Goal: Task Accomplishment & Management: Complete application form

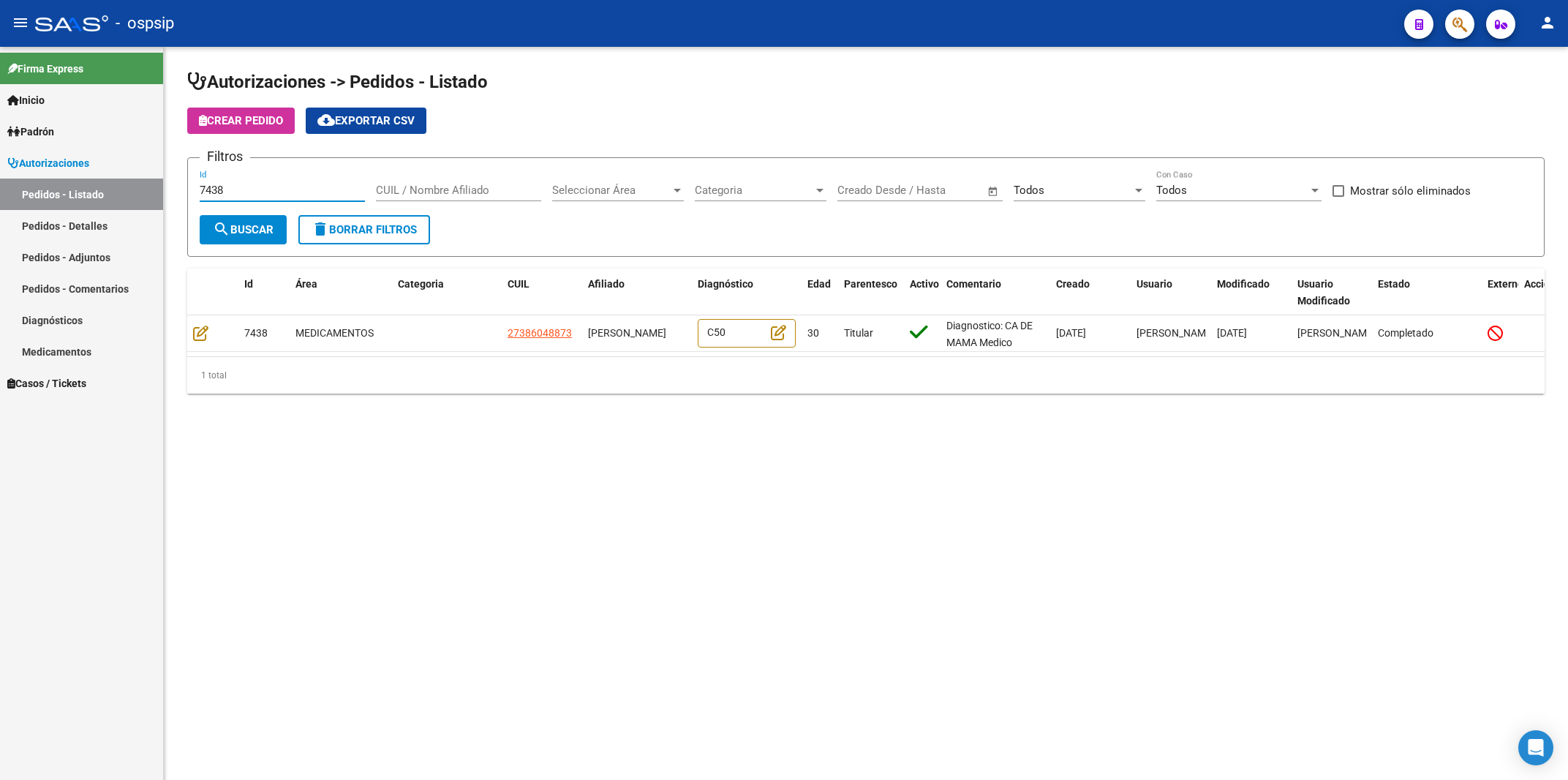
click at [234, 192] on input "7438" at bounding box center [282, 190] width 165 height 13
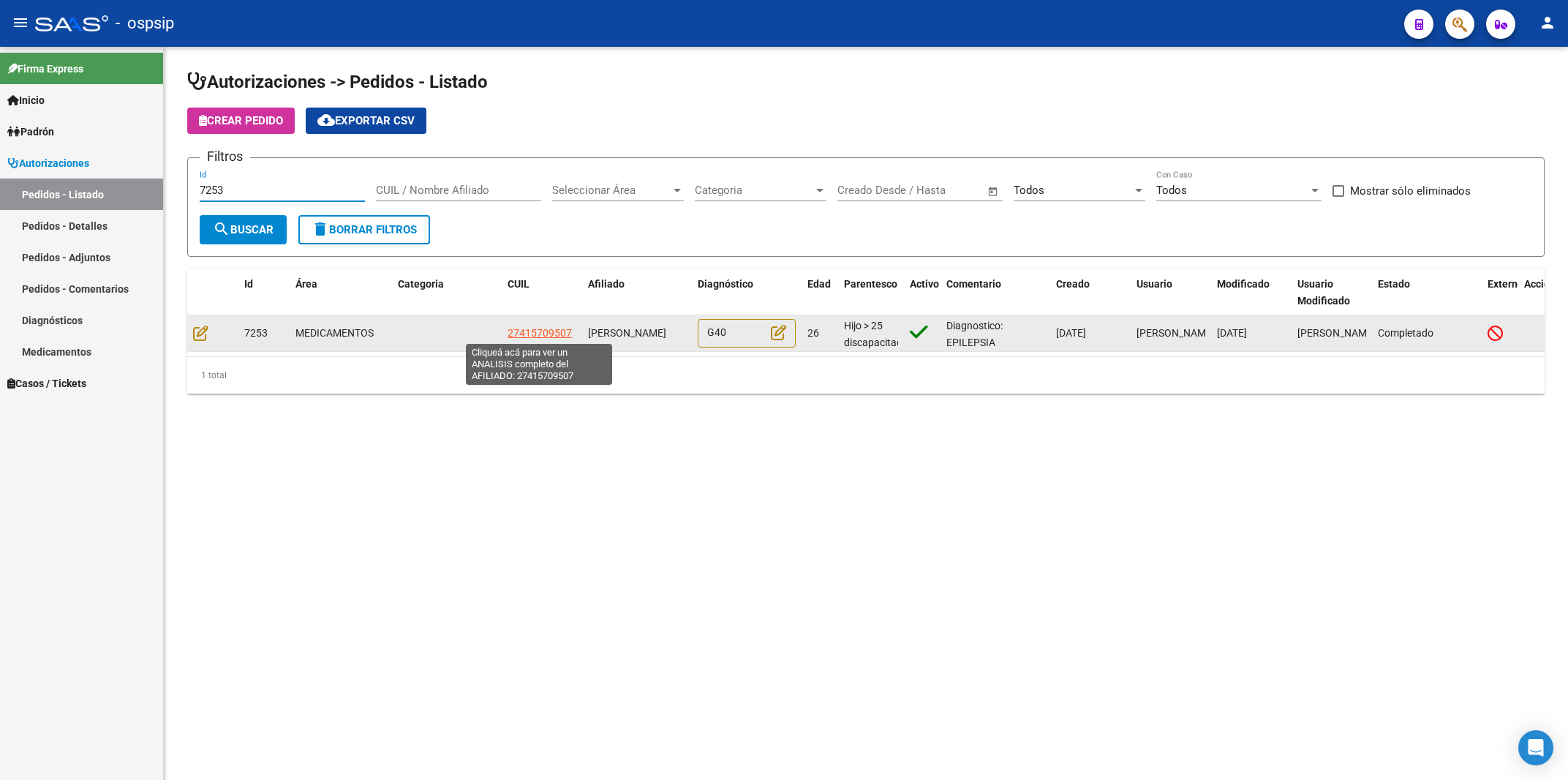
type input "7253"
click at [550, 335] on span "27415709507" at bounding box center [540, 333] width 64 height 12
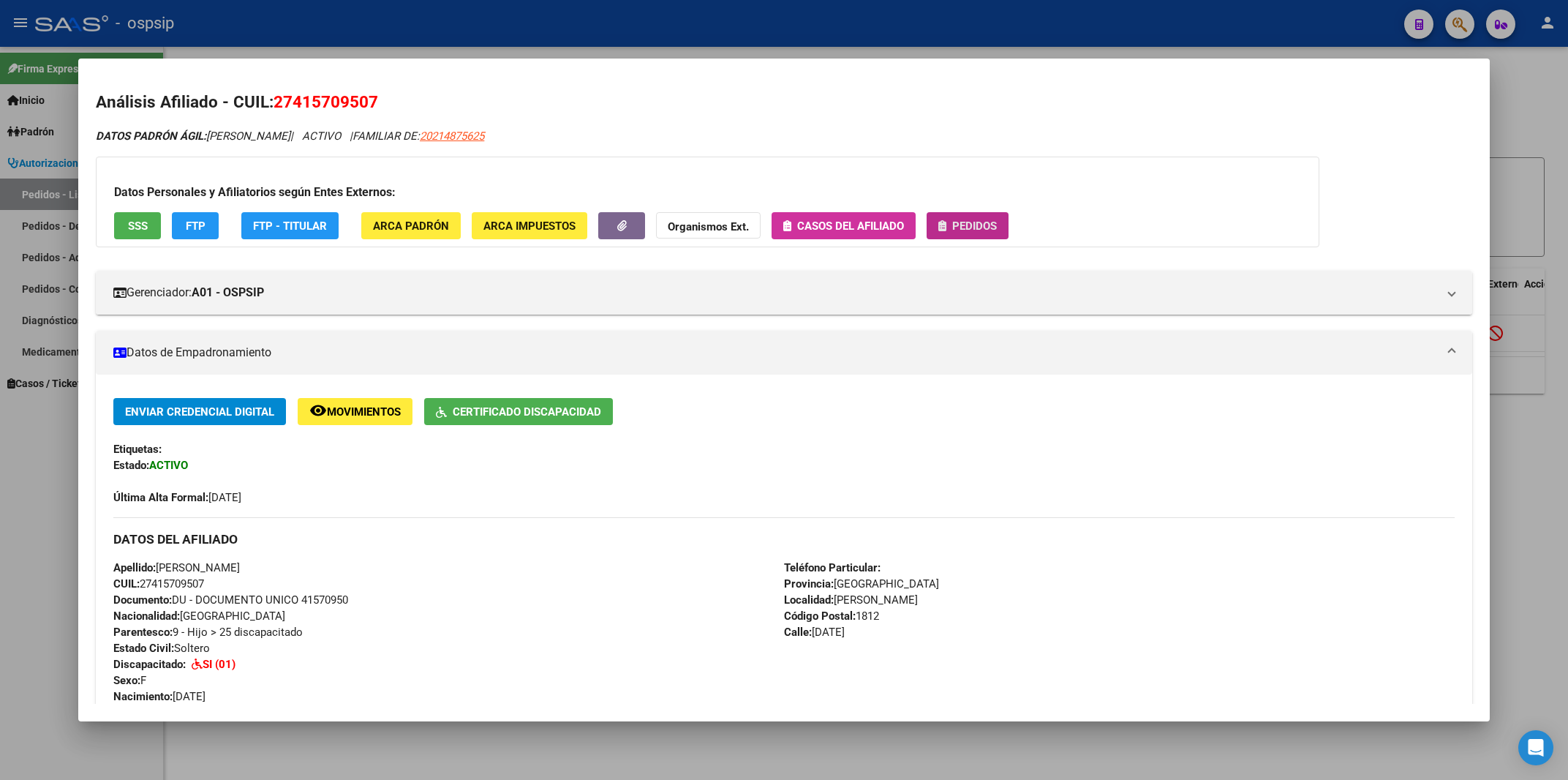
click at [977, 221] on span "Pedidos" at bounding box center [974, 225] width 45 height 13
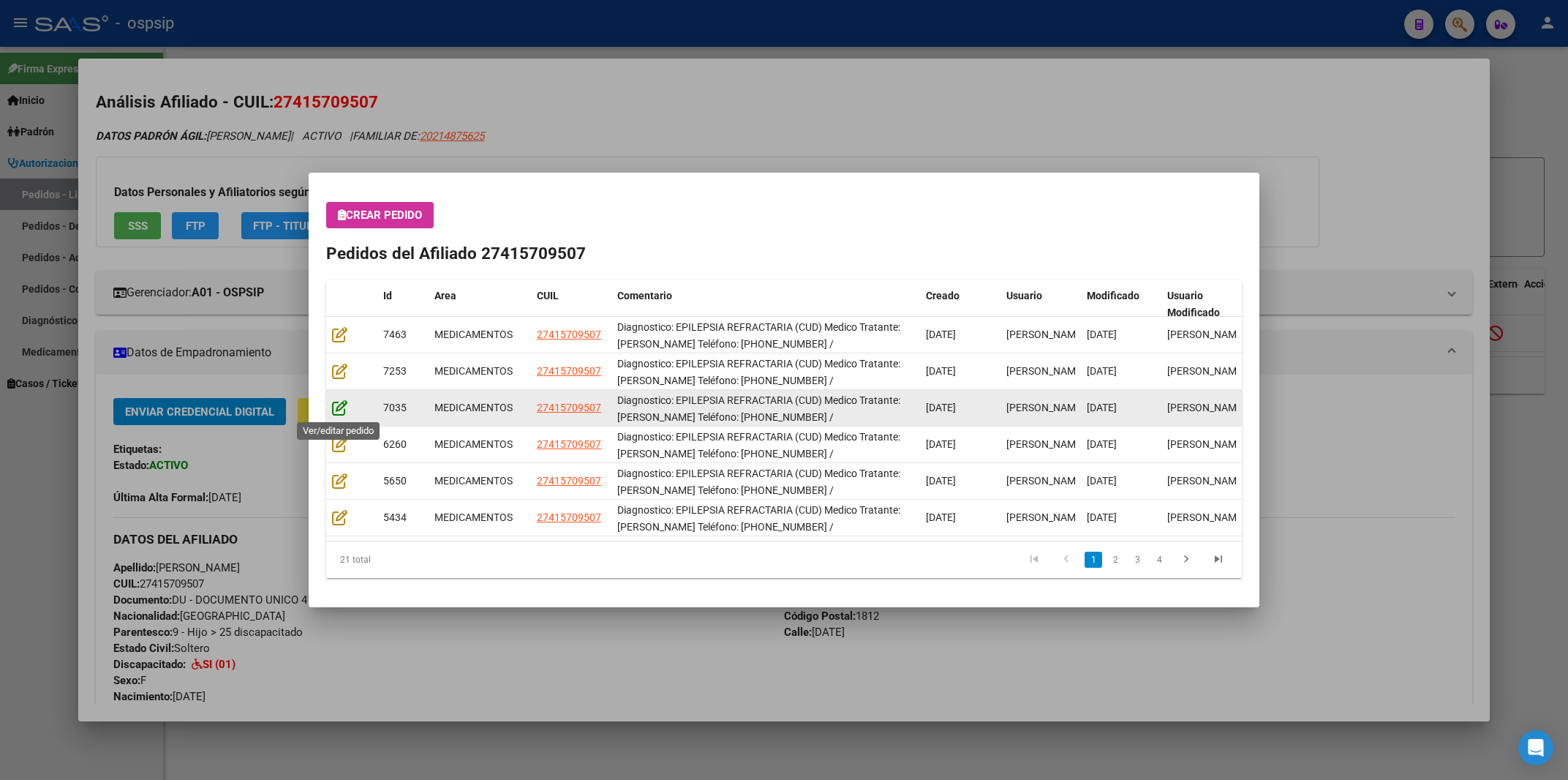
click at [336, 412] on icon at bounding box center [339, 408] width 16 height 16
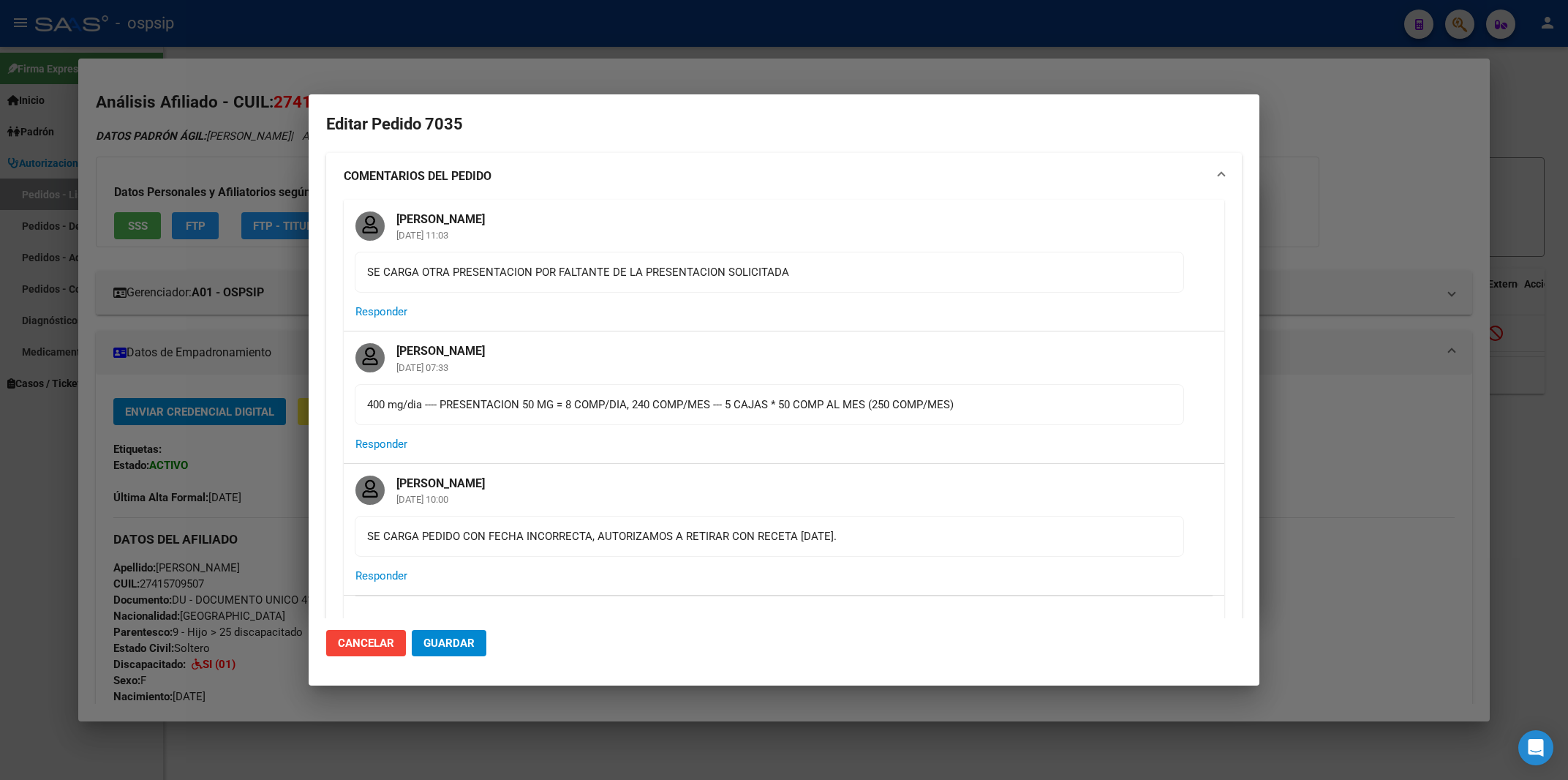
type input "[GEOGRAPHIC_DATA], [PERSON_NAME], [DATE]"
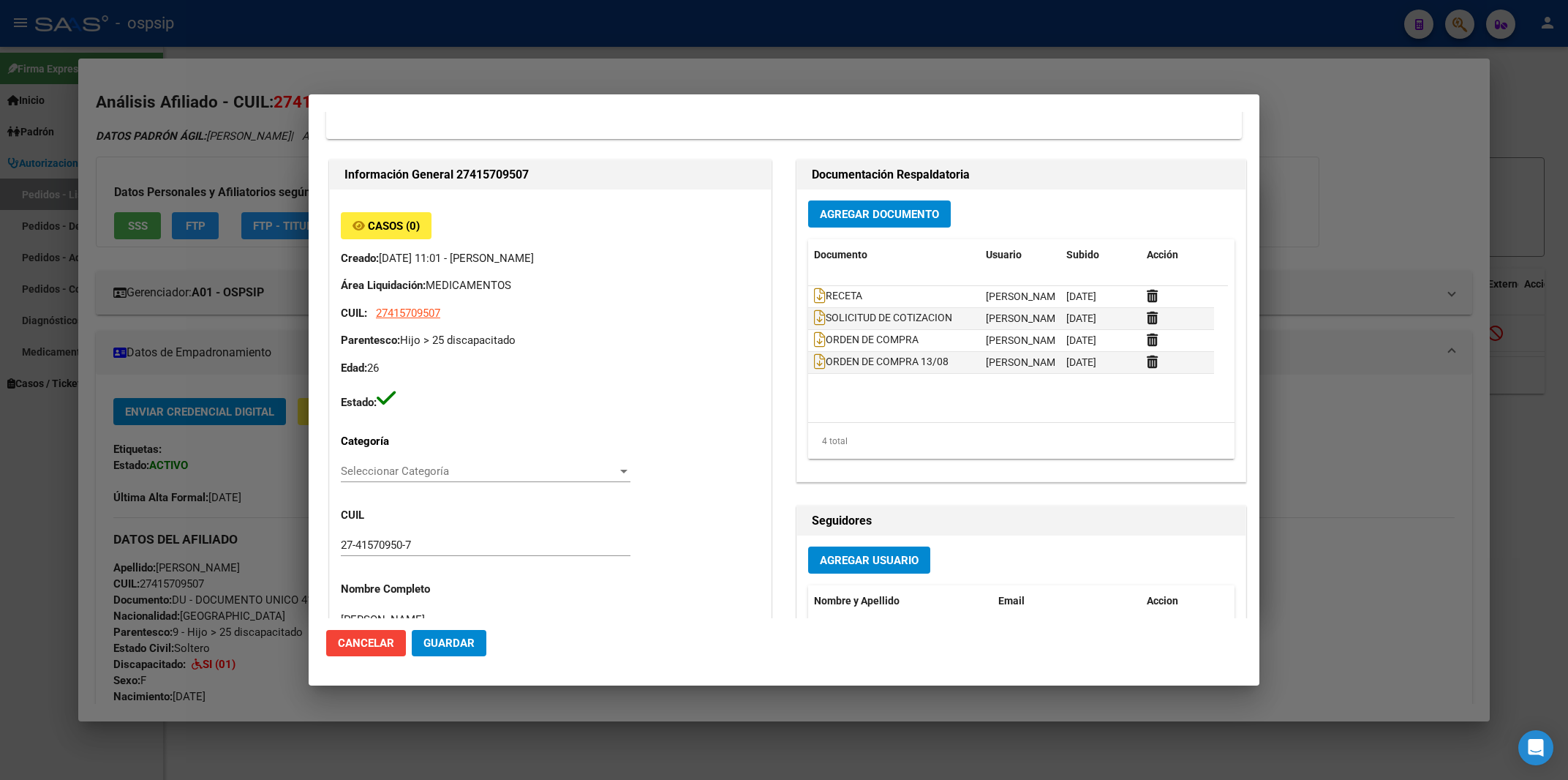
scroll to position [705, 0]
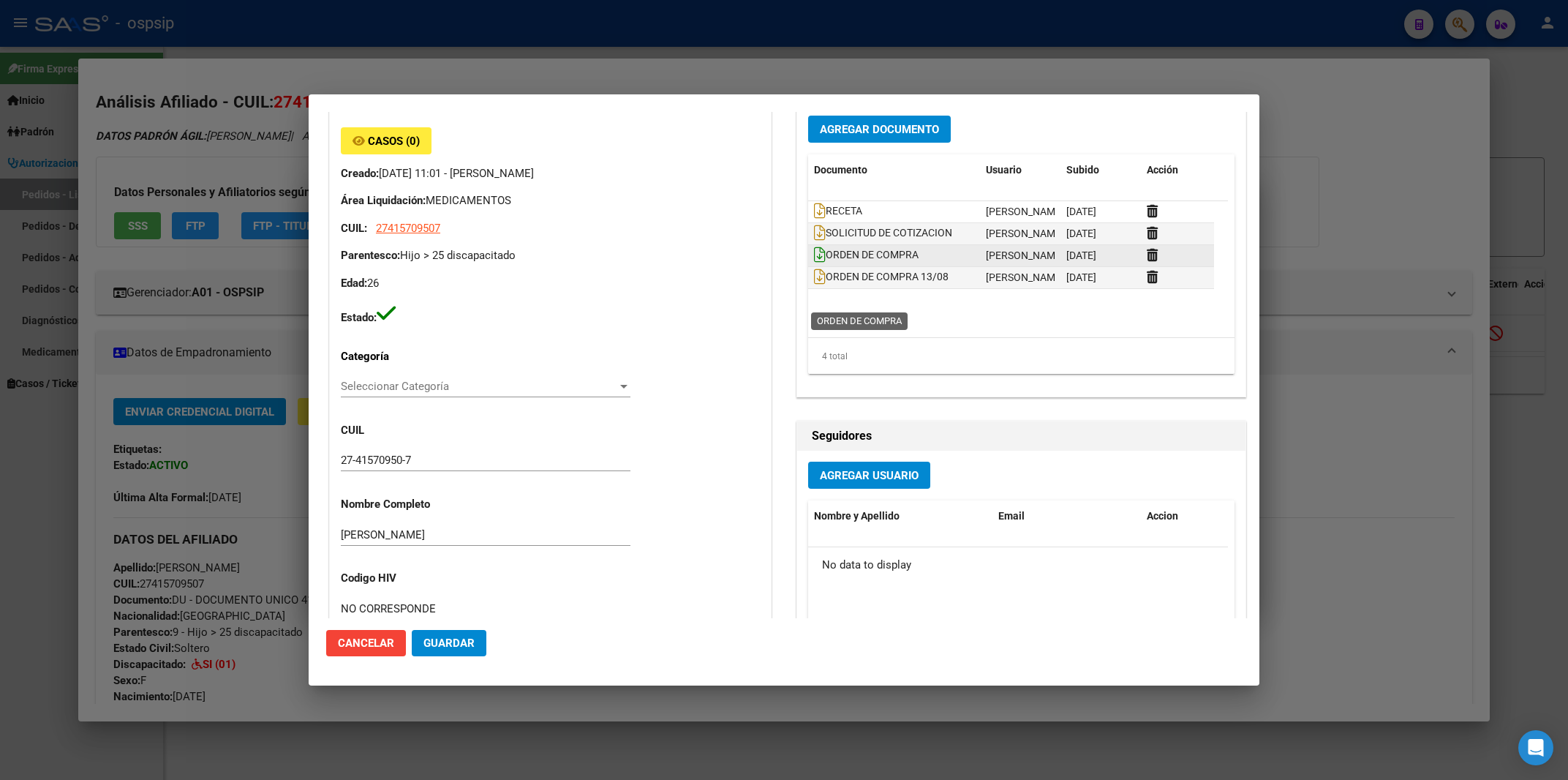
click at [814, 263] on icon at bounding box center [819, 255] width 12 height 16
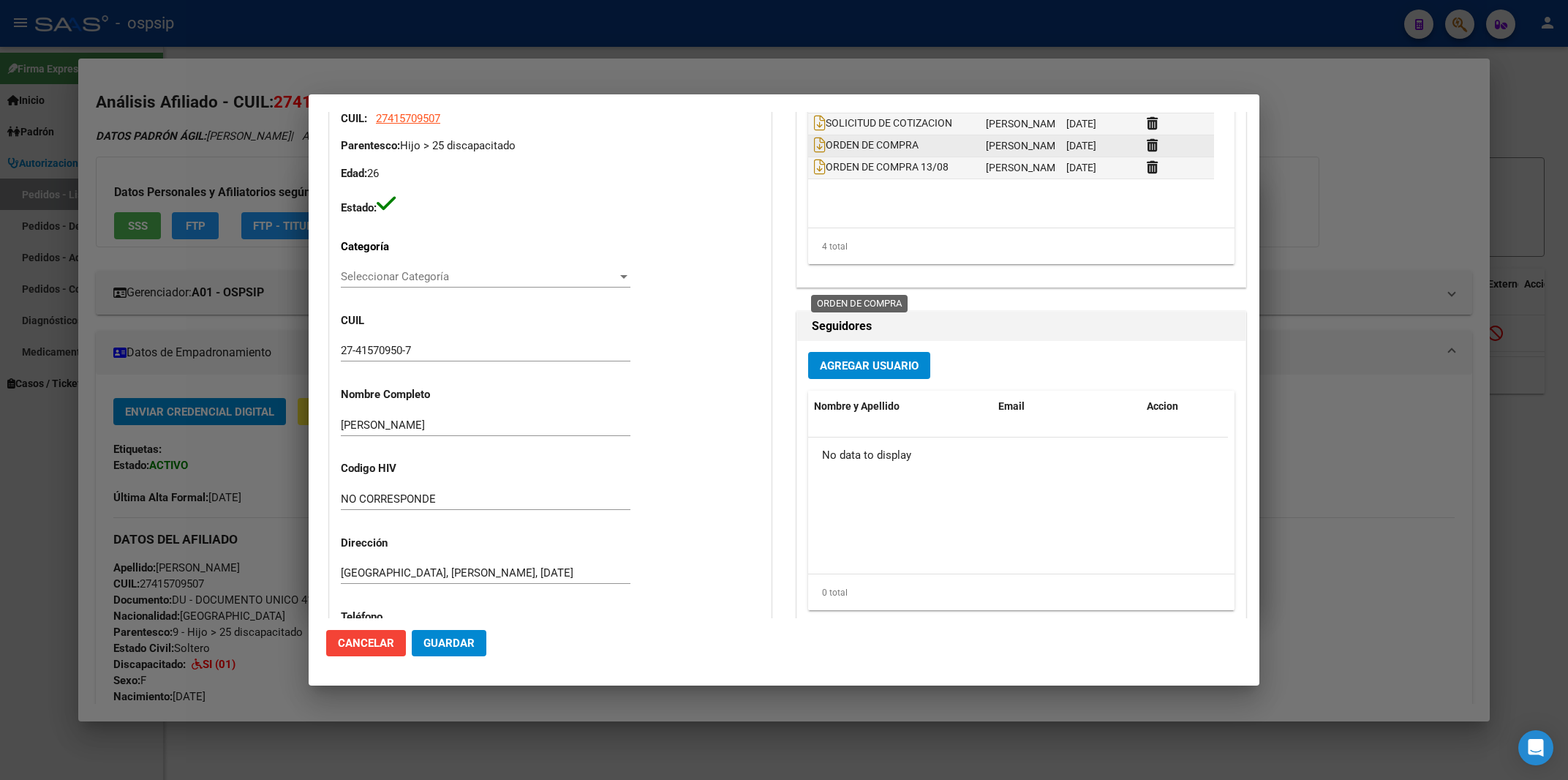
scroll to position [862, 0]
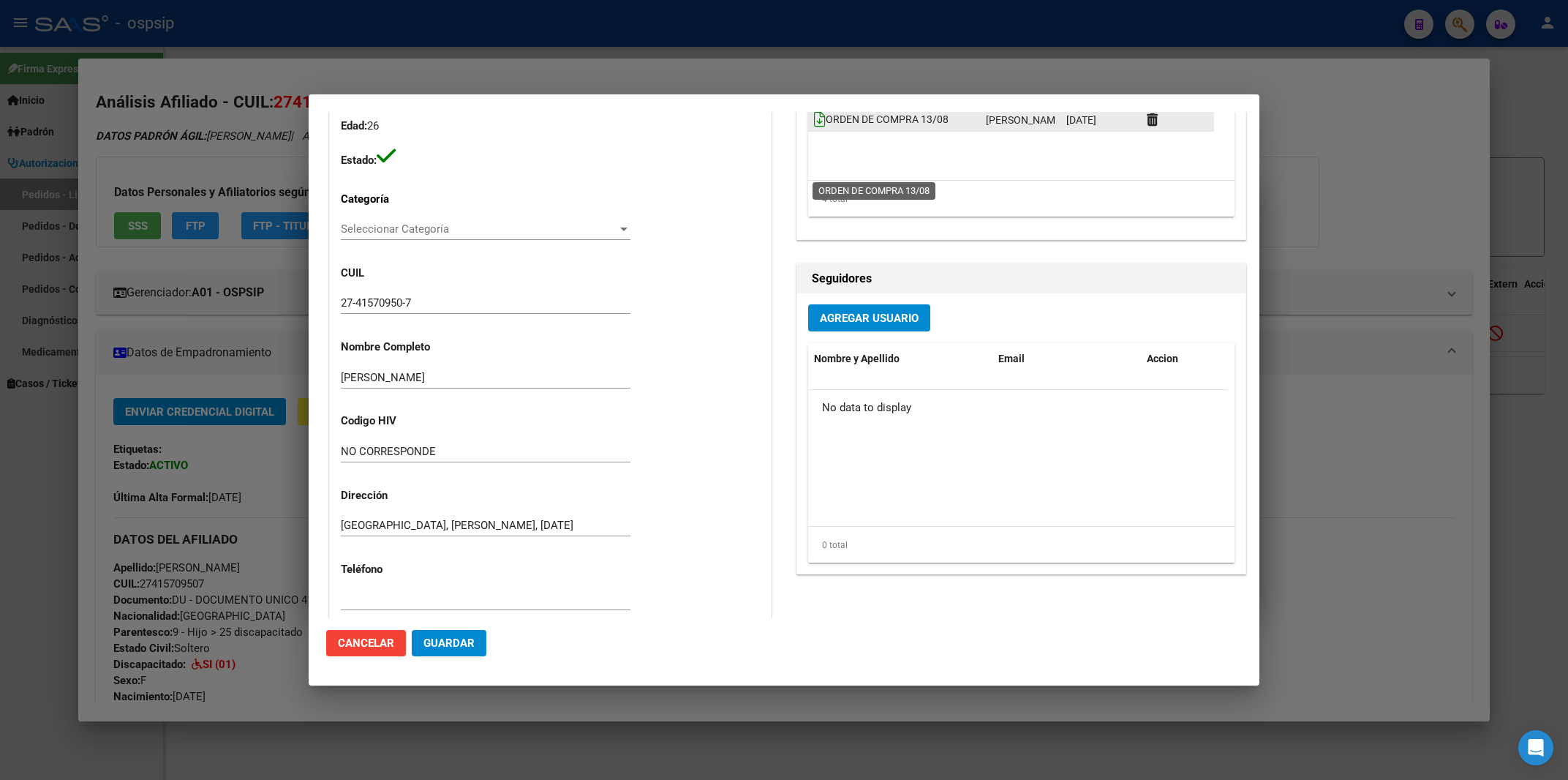
click at [814, 127] on icon at bounding box center [819, 119] width 12 height 16
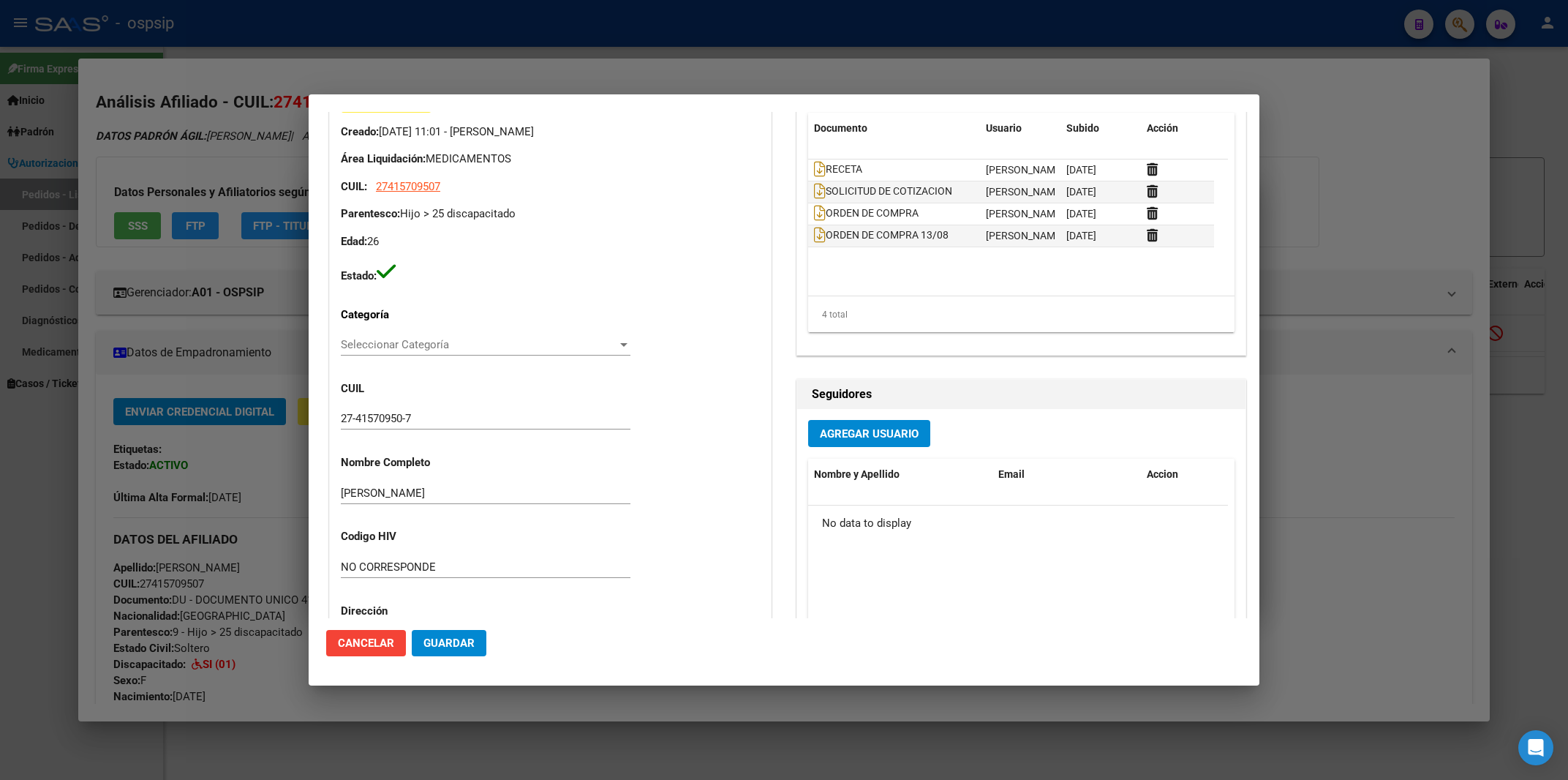
scroll to position [0, 0]
click at [814, 172] on icon at bounding box center [819, 170] width 12 height 16
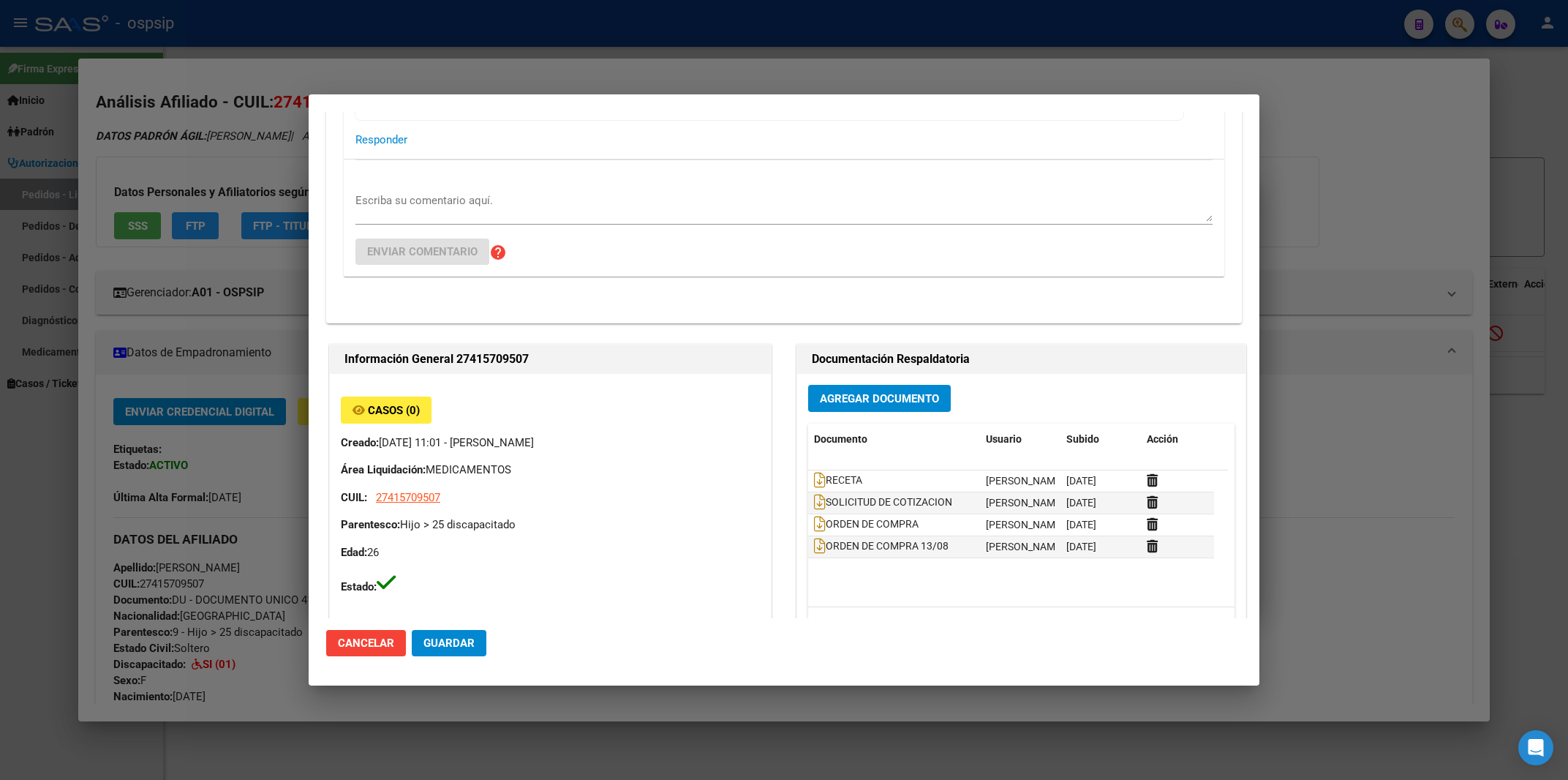
scroll to position [355, 0]
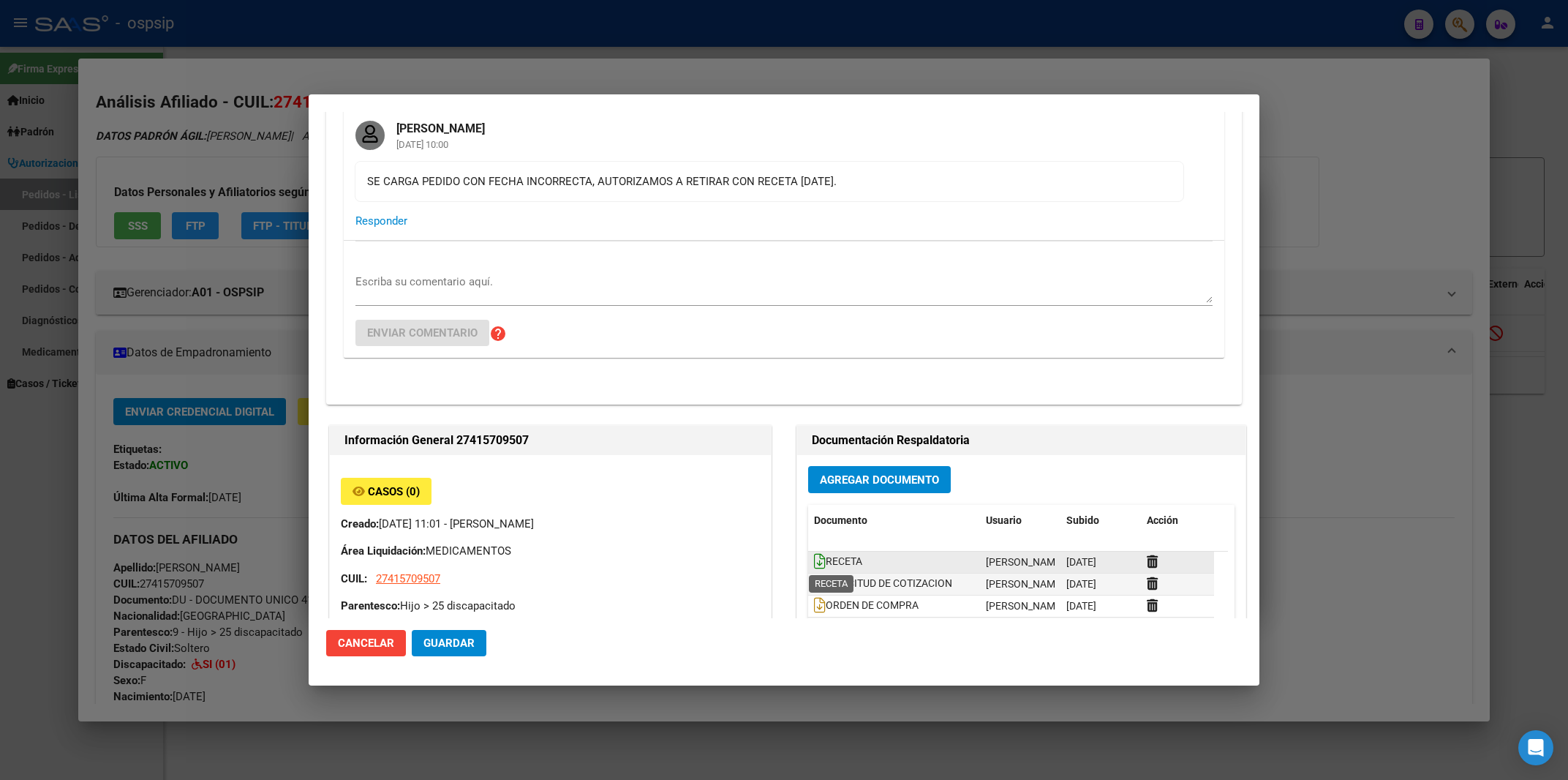
click at [817, 568] on icon at bounding box center [819, 561] width 12 height 16
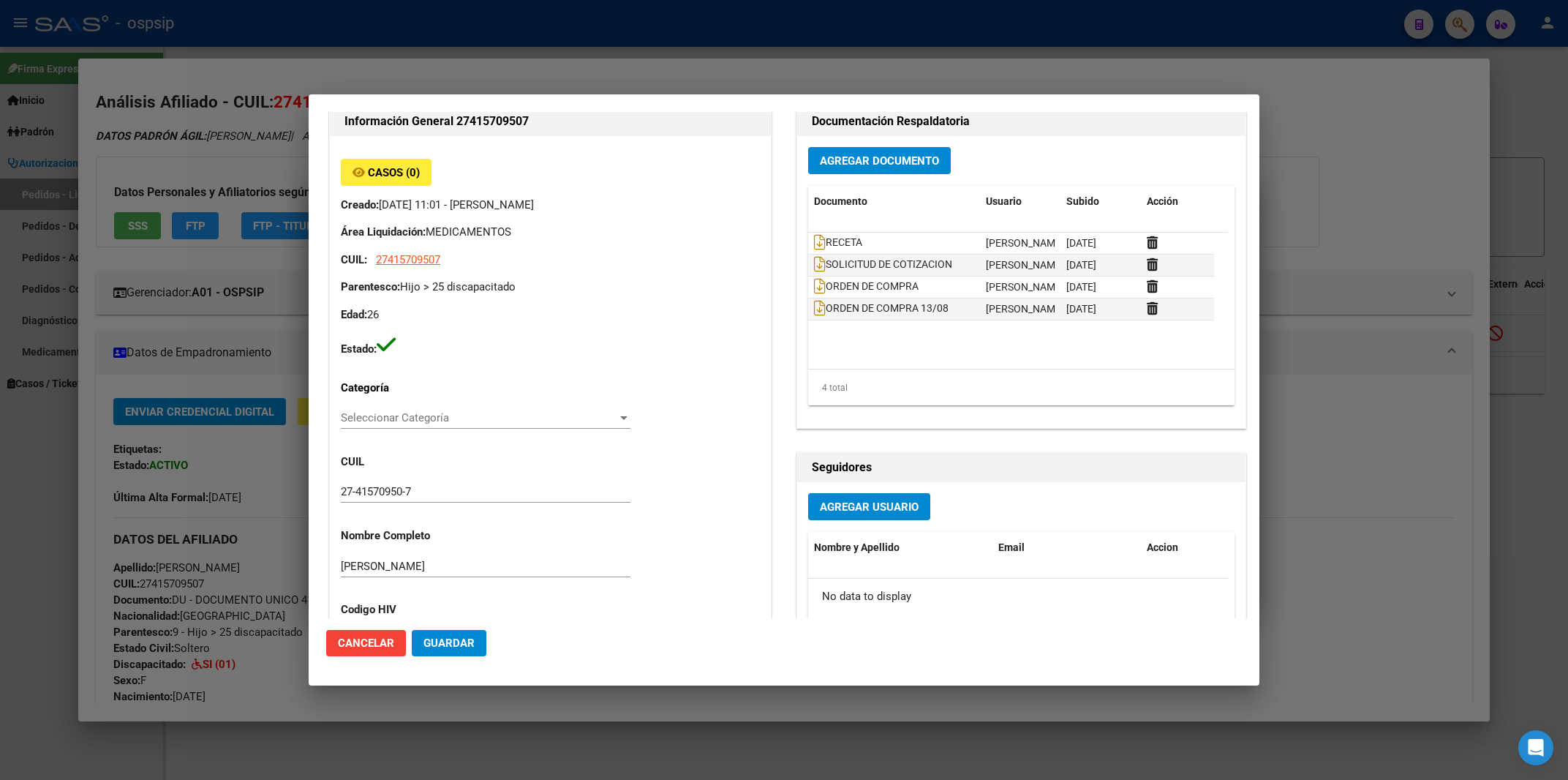
scroll to position [669, 0]
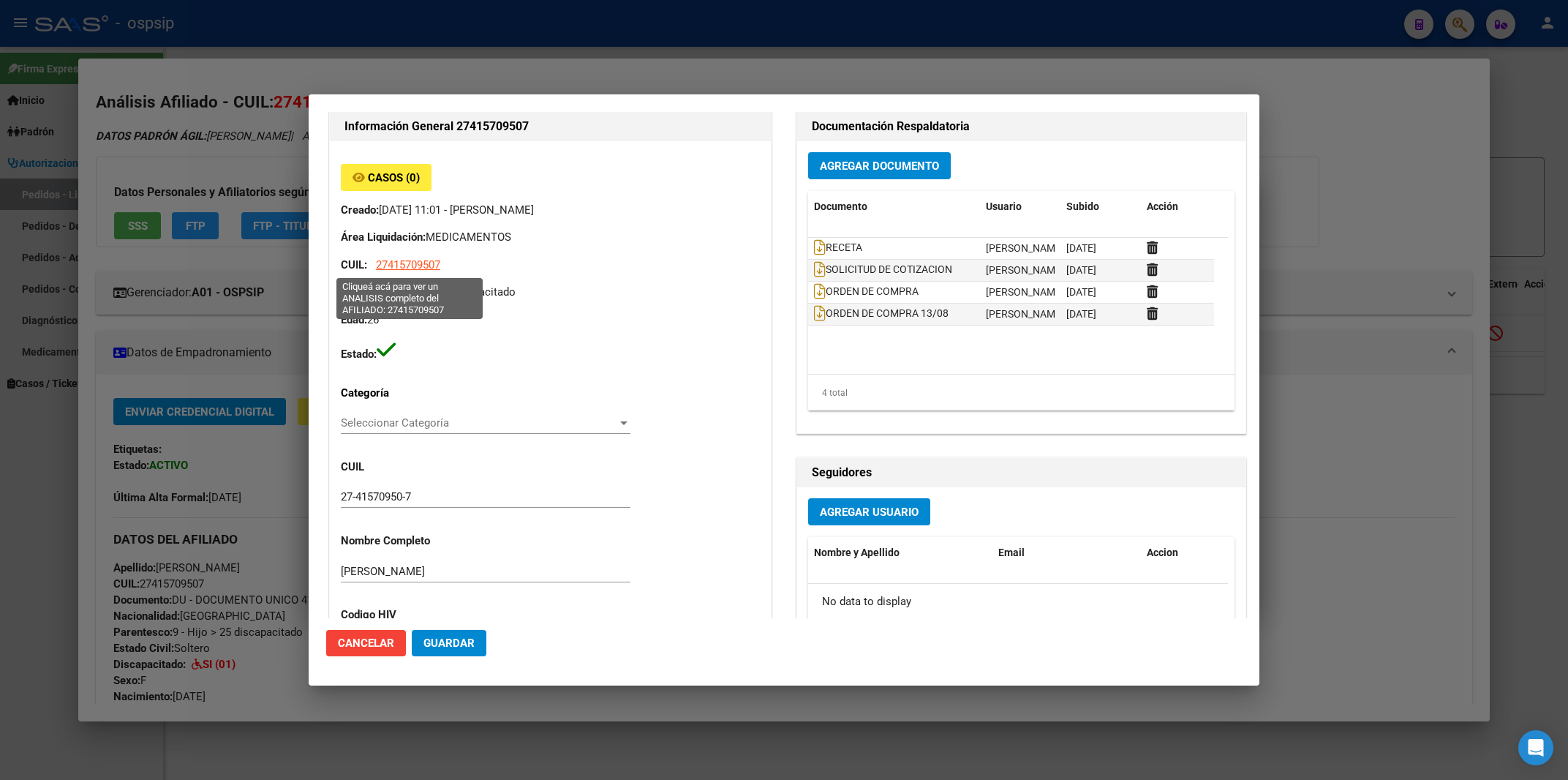
click at [388, 267] on span "27415709507" at bounding box center [408, 265] width 64 height 13
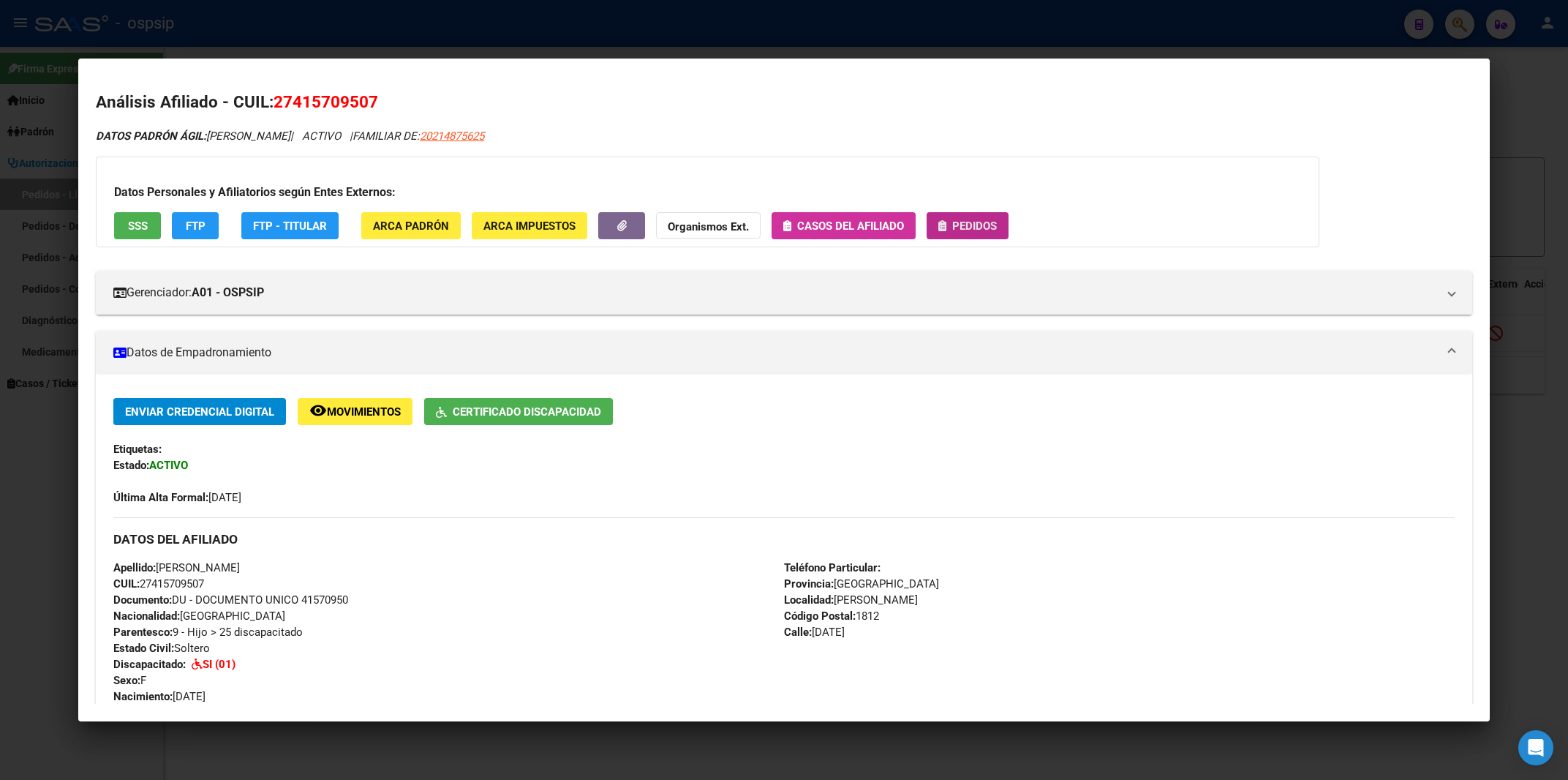
click at [984, 223] on span "Pedidos" at bounding box center [974, 225] width 45 height 13
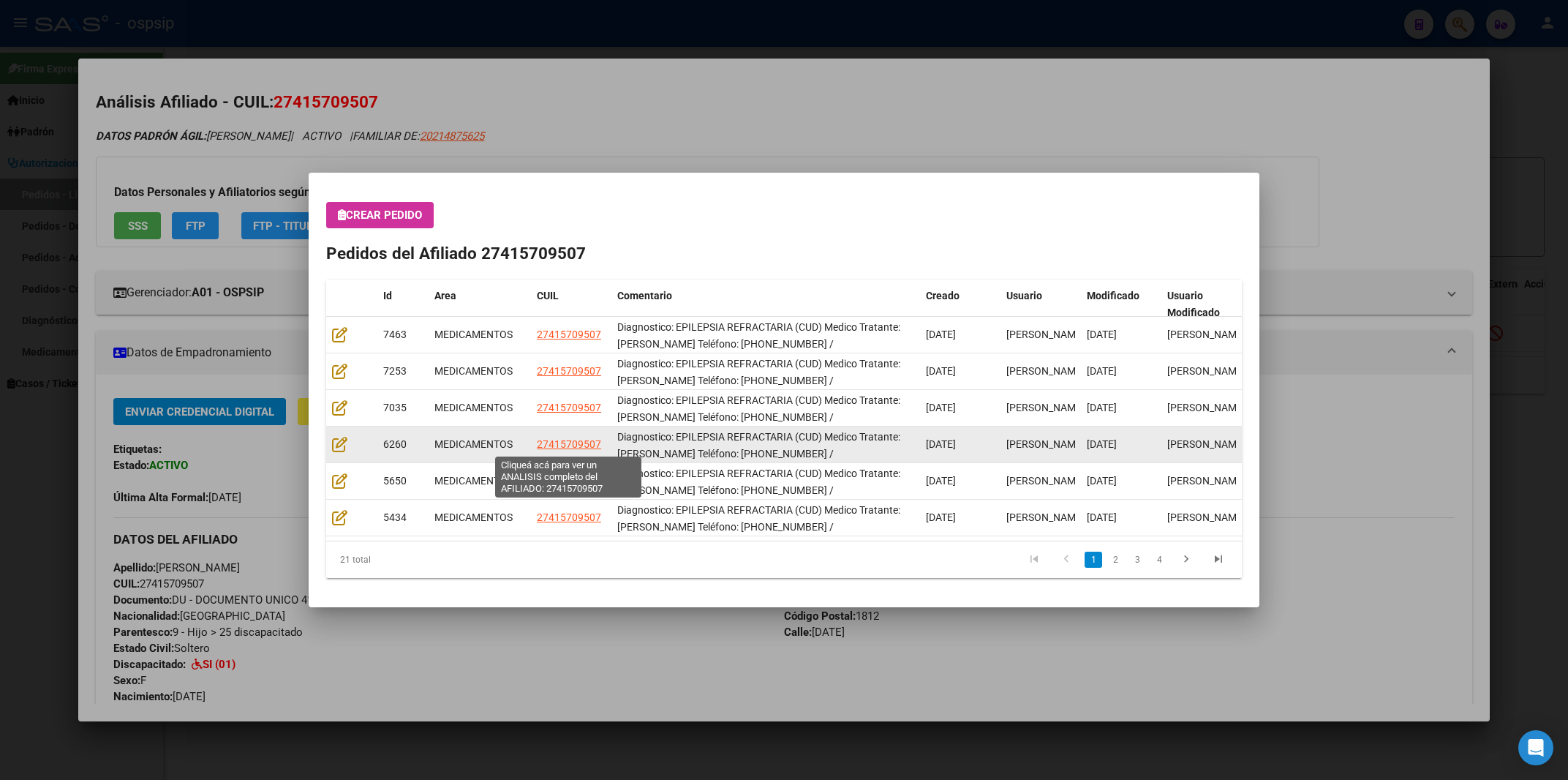
click at [578, 441] on span "27415709507" at bounding box center [569, 444] width 64 height 12
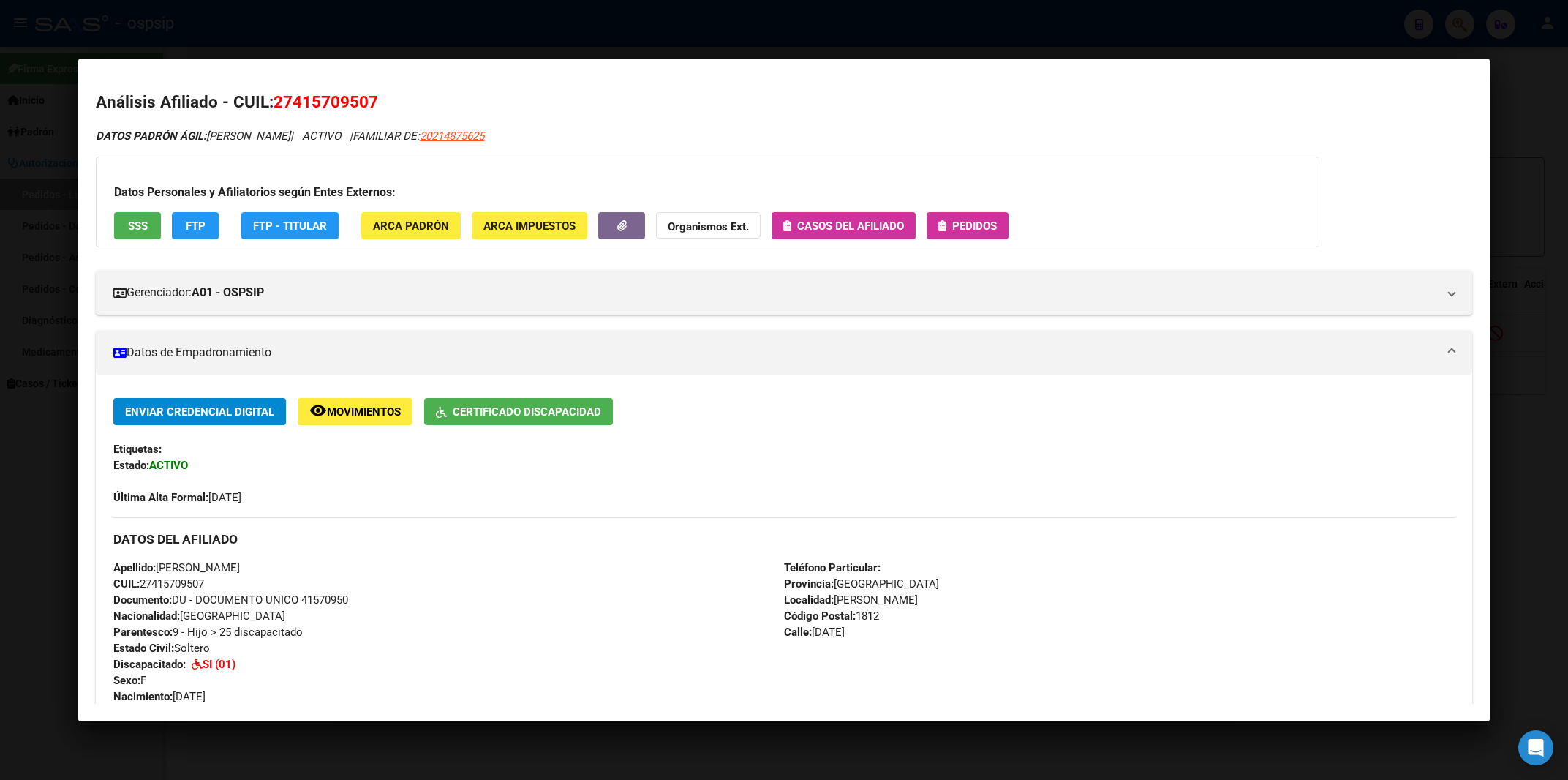
click at [1005, 222] on button "Pedidos" at bounding box center [967, 225] width 82 height 27
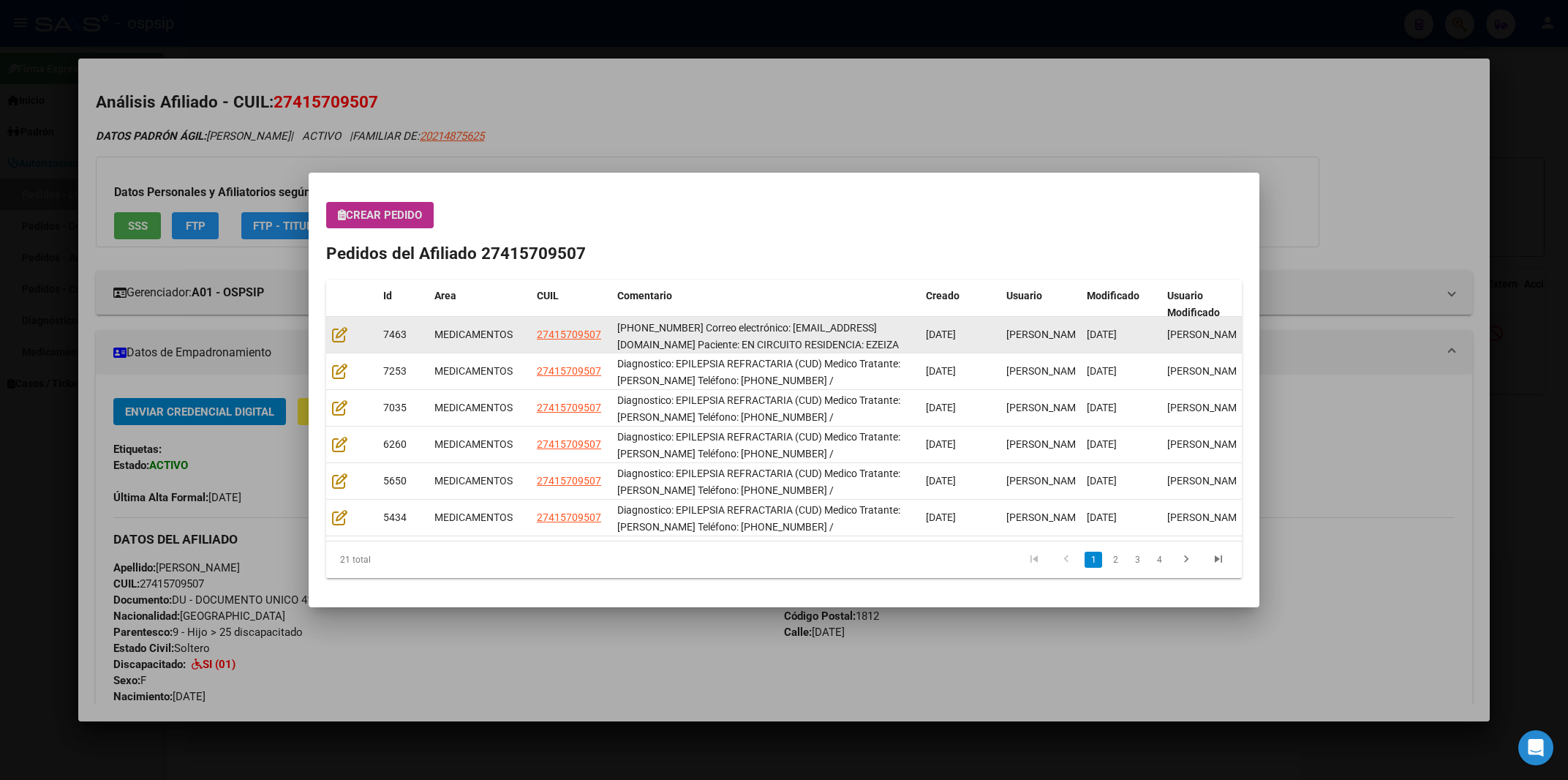
scroll to position [36, 0]
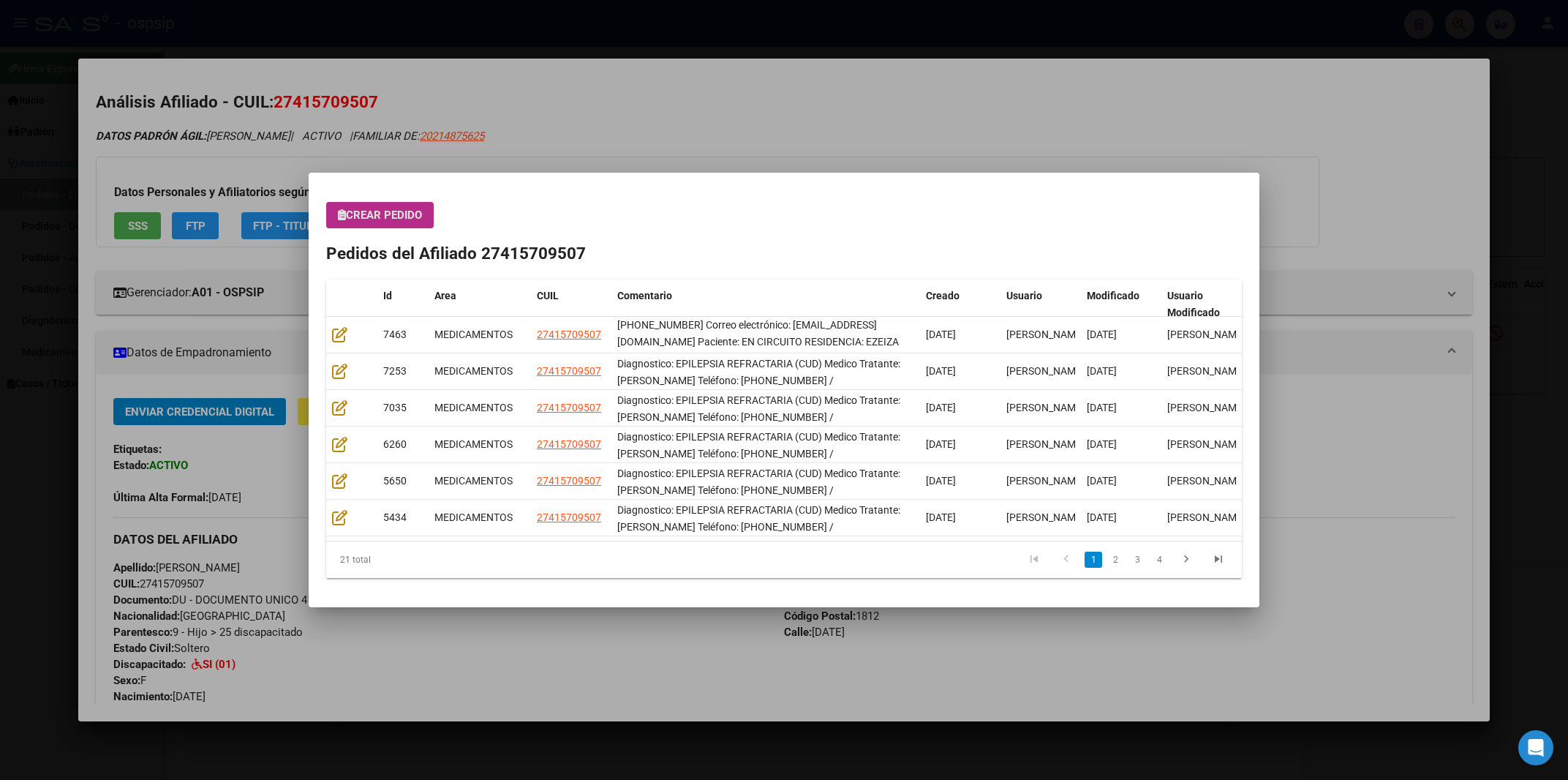
click at [687, 92] on div at bounding box center [784, 390] width 1568 height 780
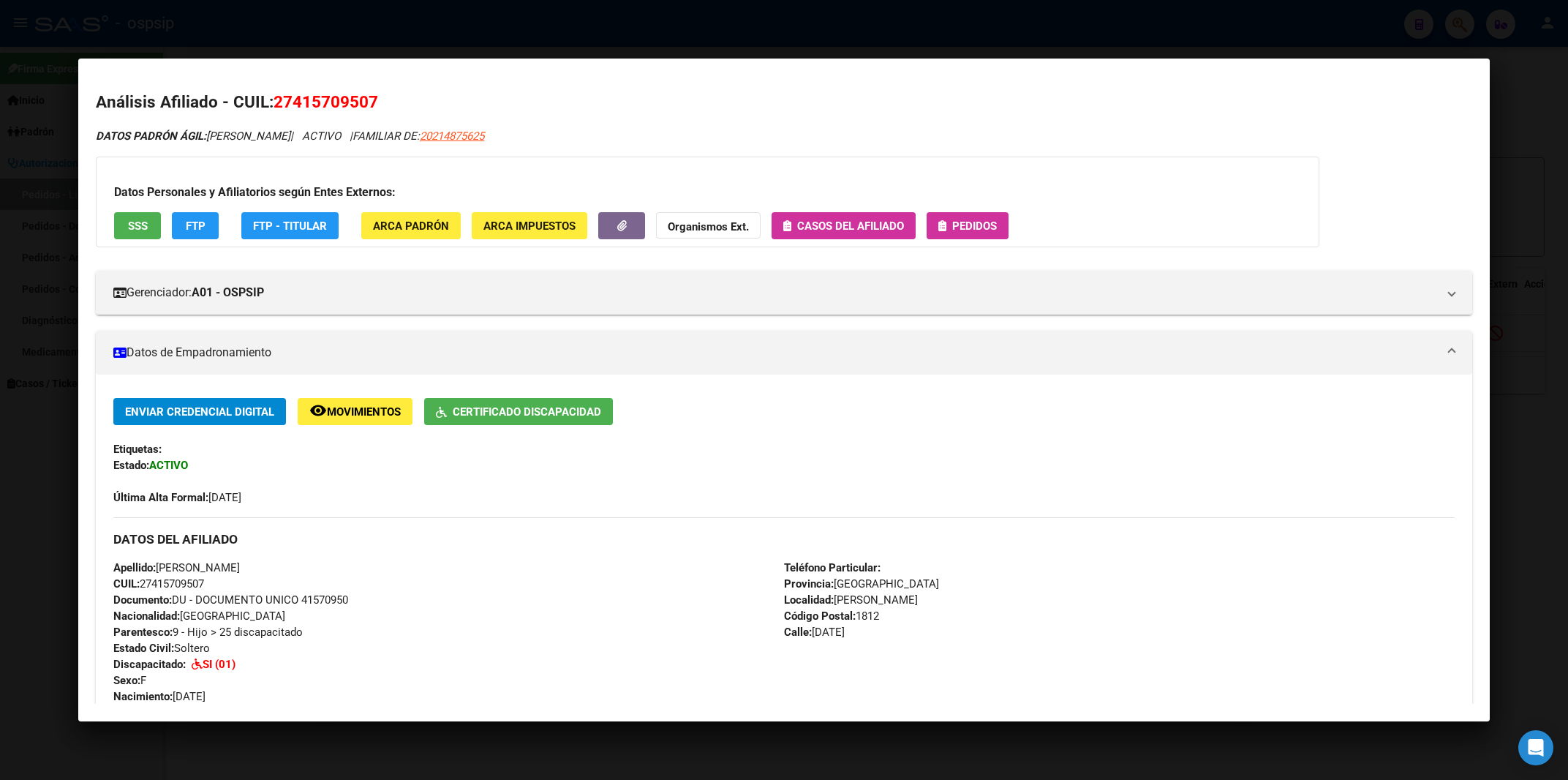
click at [983, 217] on button "Pedidos" at bounding box center [967, 225] width 82 height 27
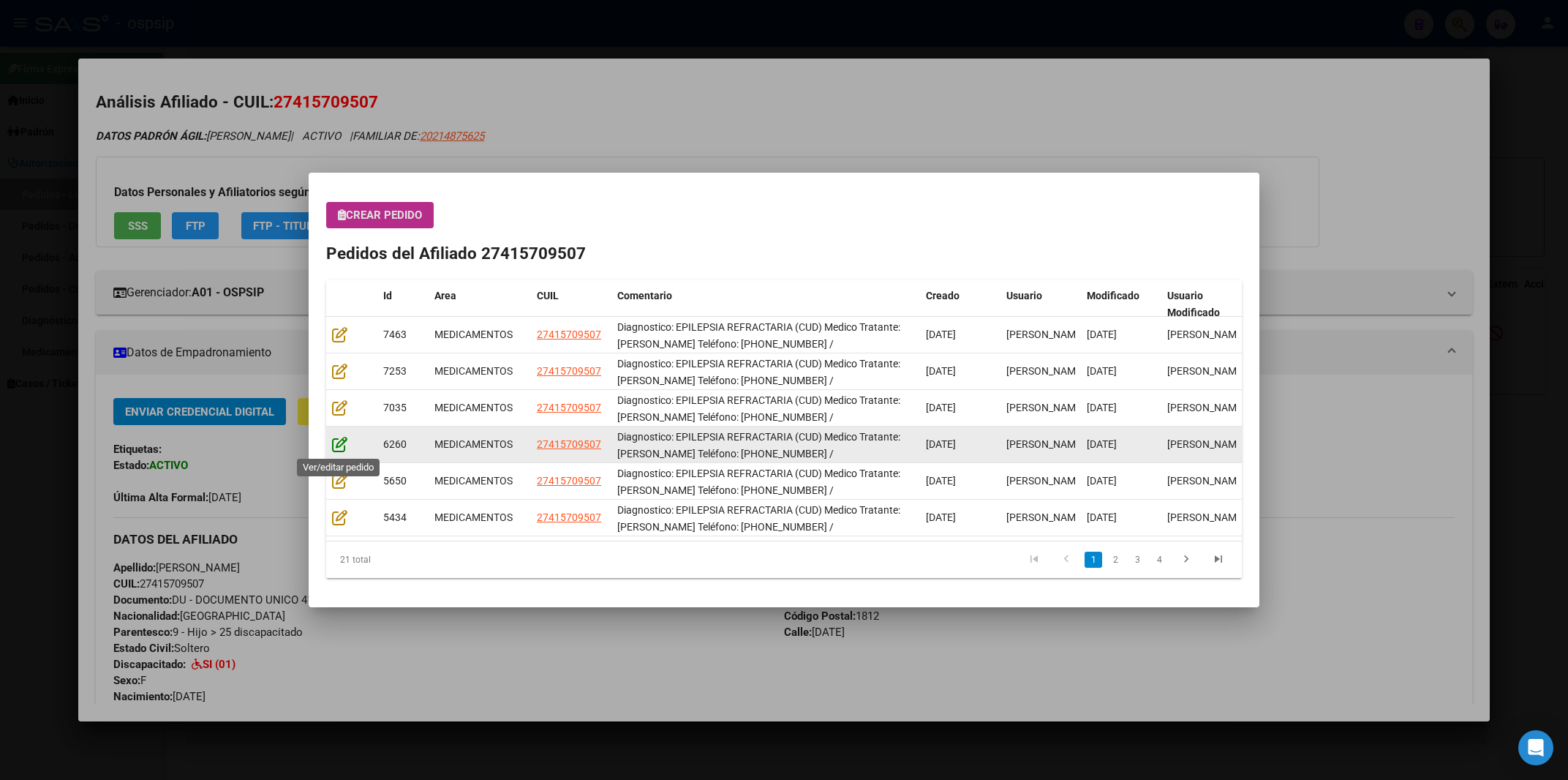
click at [345, 449] on icon at bounding box center [339, 445] width 16 height 16
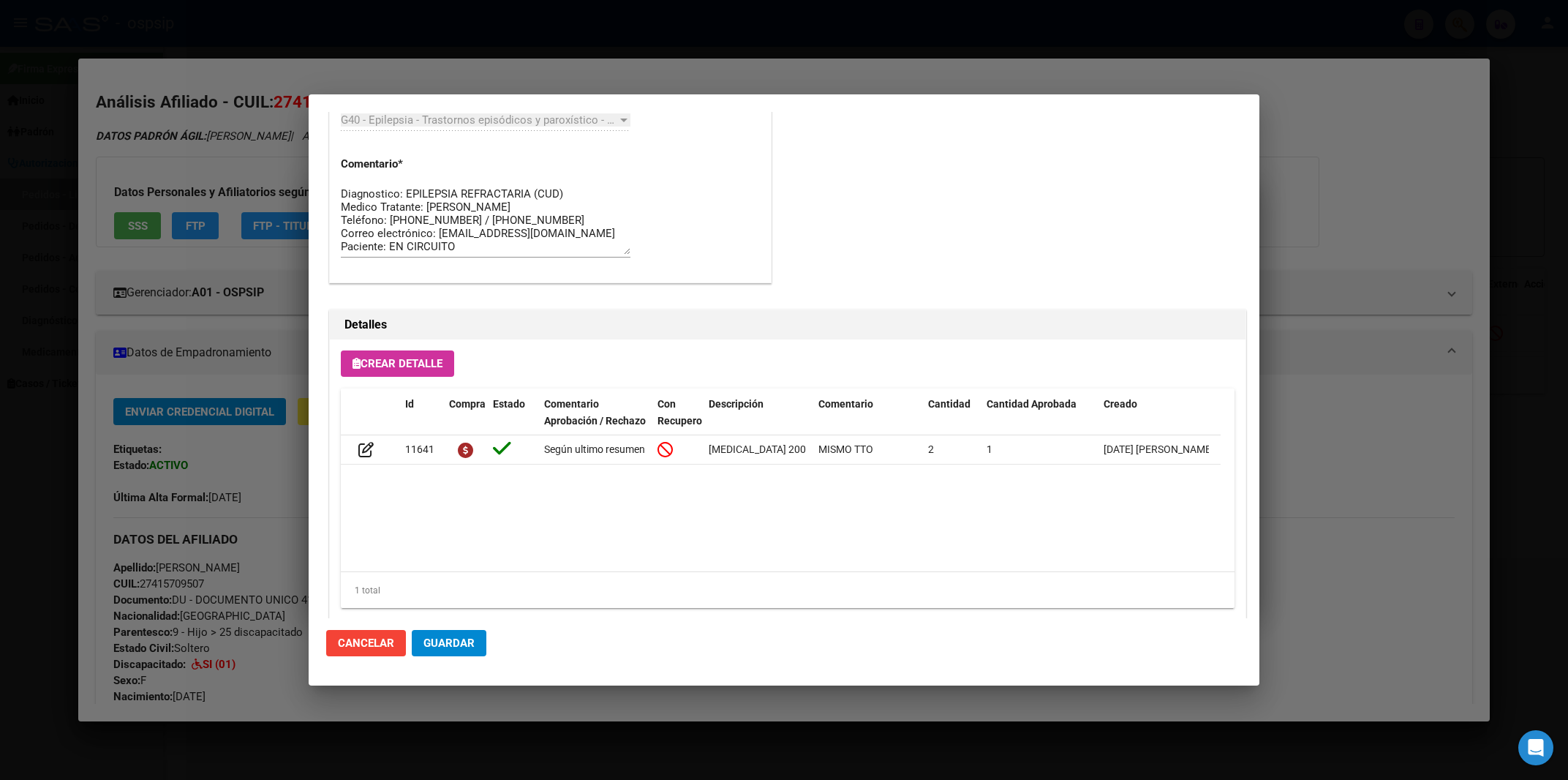
scroll to position [1333, 0]
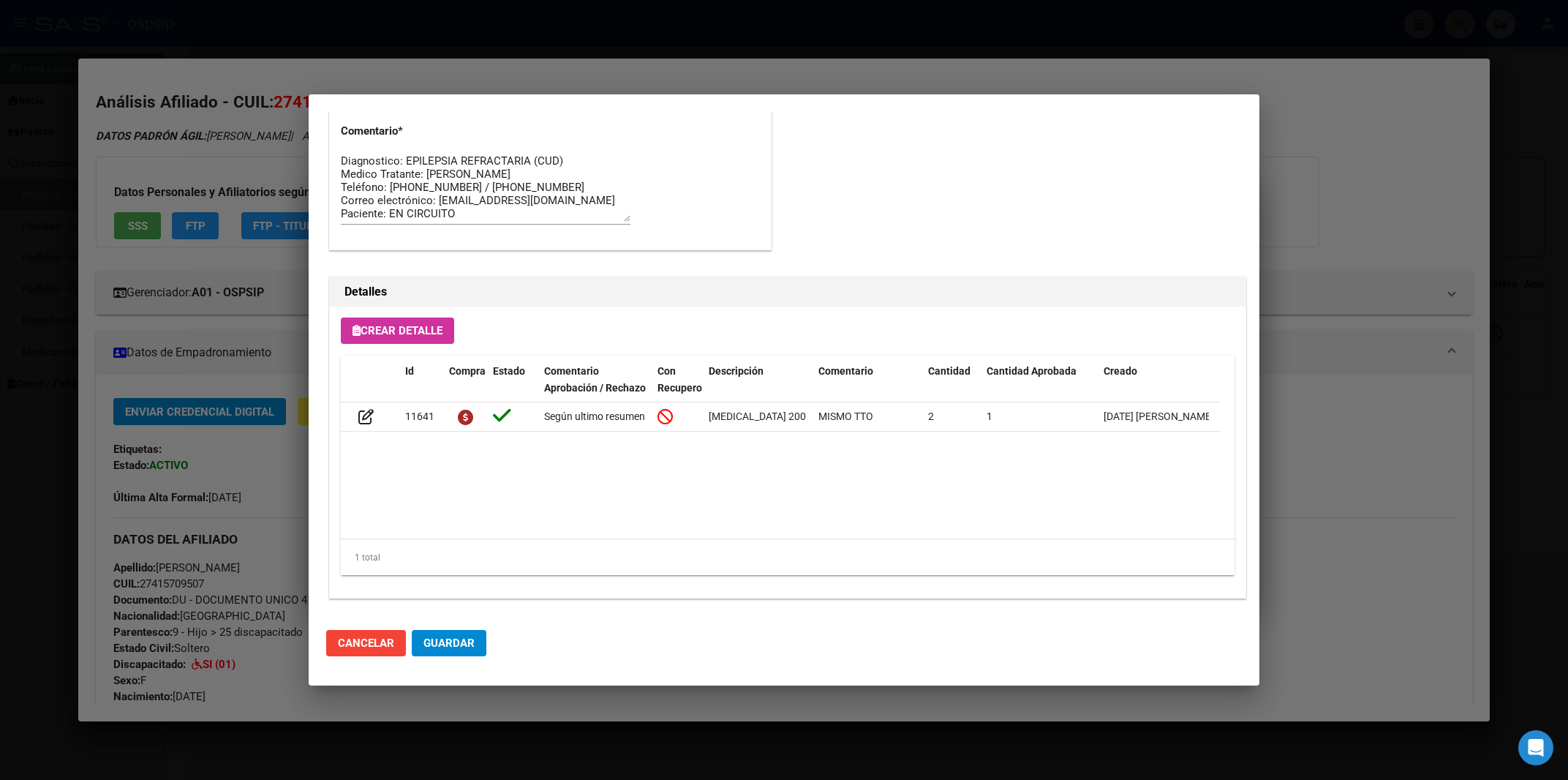
click at [1354, 215] on div at bounding box center [784, 390] width 1568 height 780
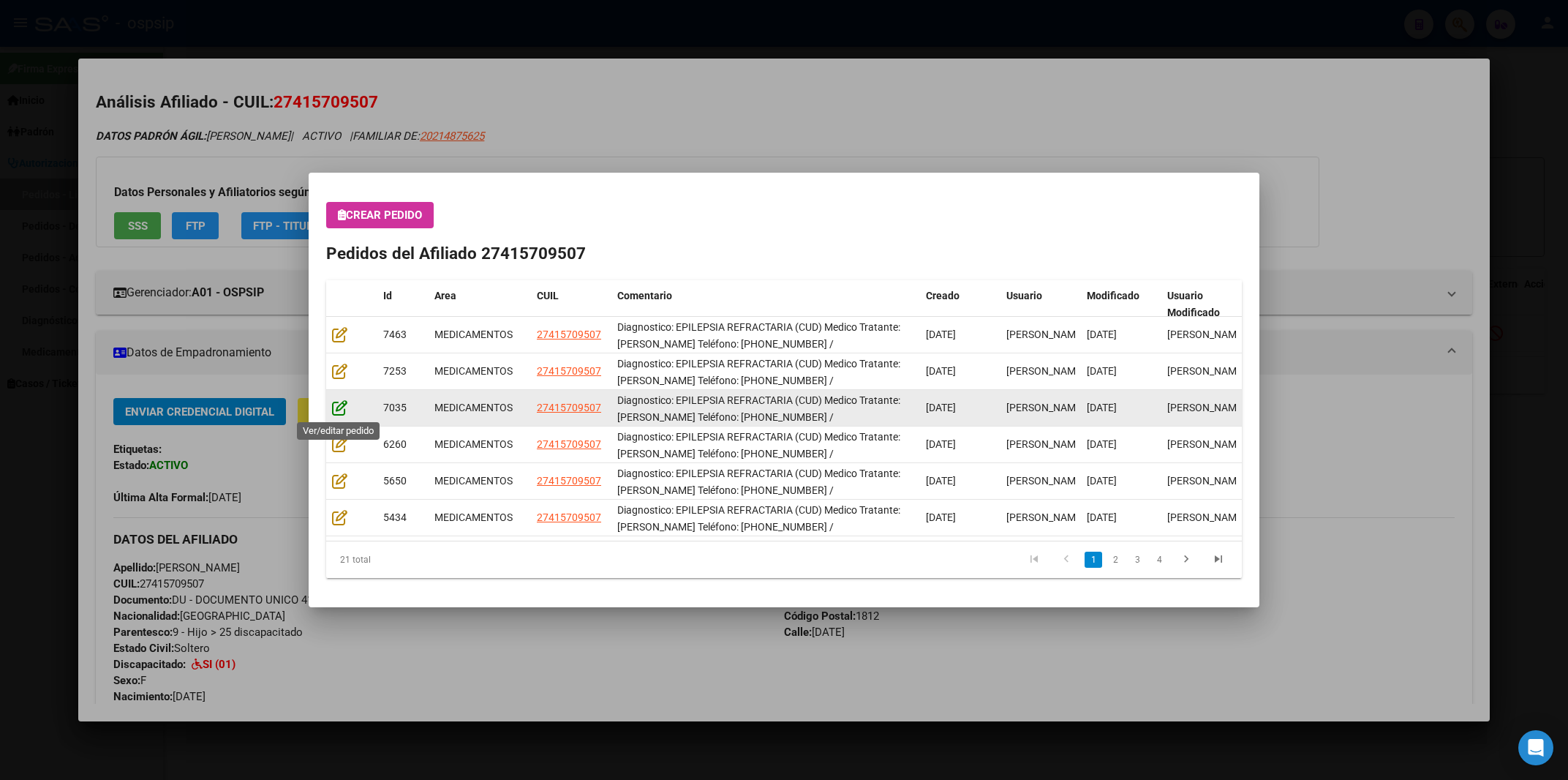
click at [338, 408] on icon at bounding box center [339, 408] width 16 height 16
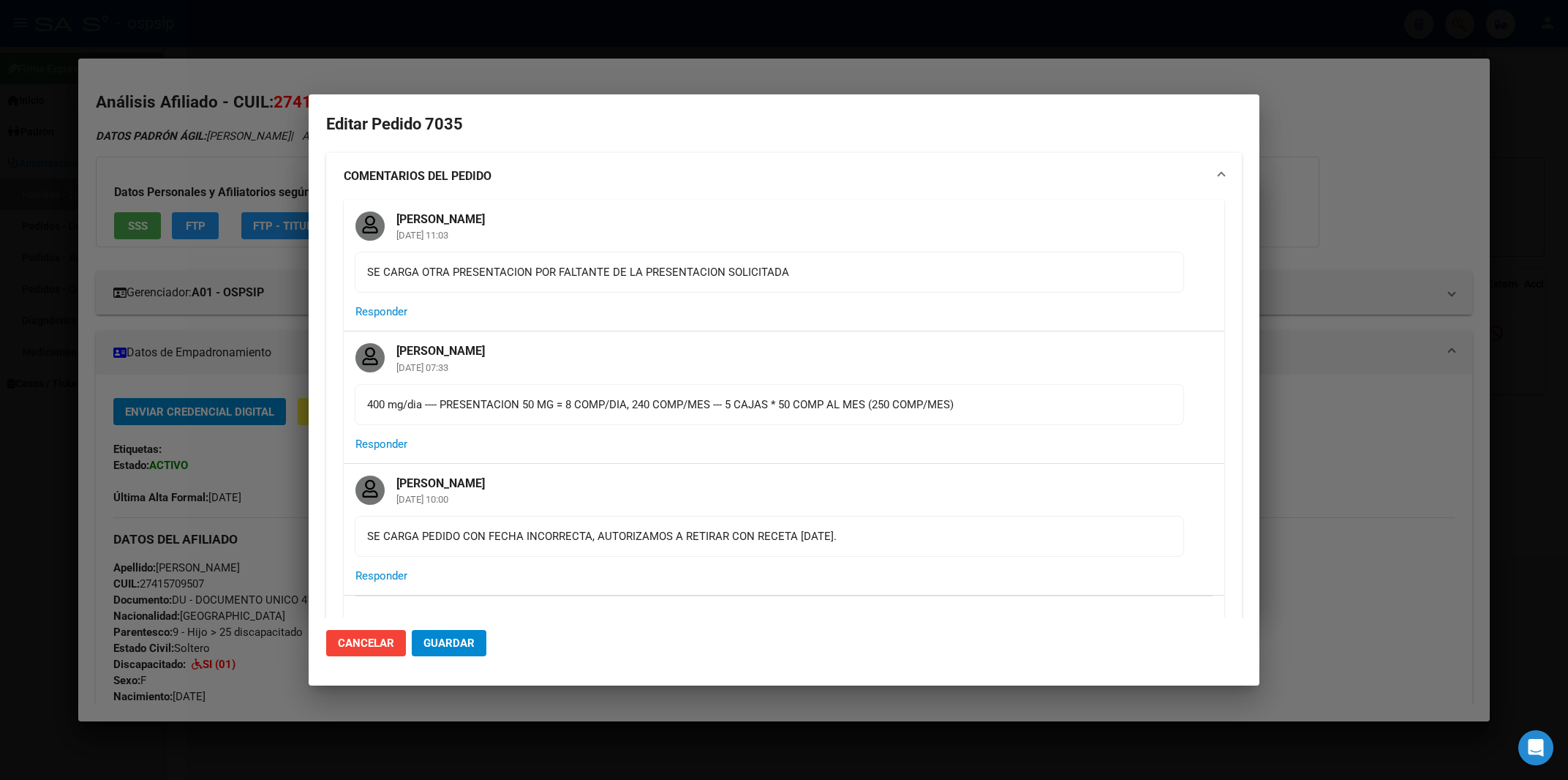
type input "[GEOGRAPHIC_DATA], [PERSON_NAME], [DATE]"
click at [1365, 138] on div at bounding box center [784, 390] width 1568 height 780
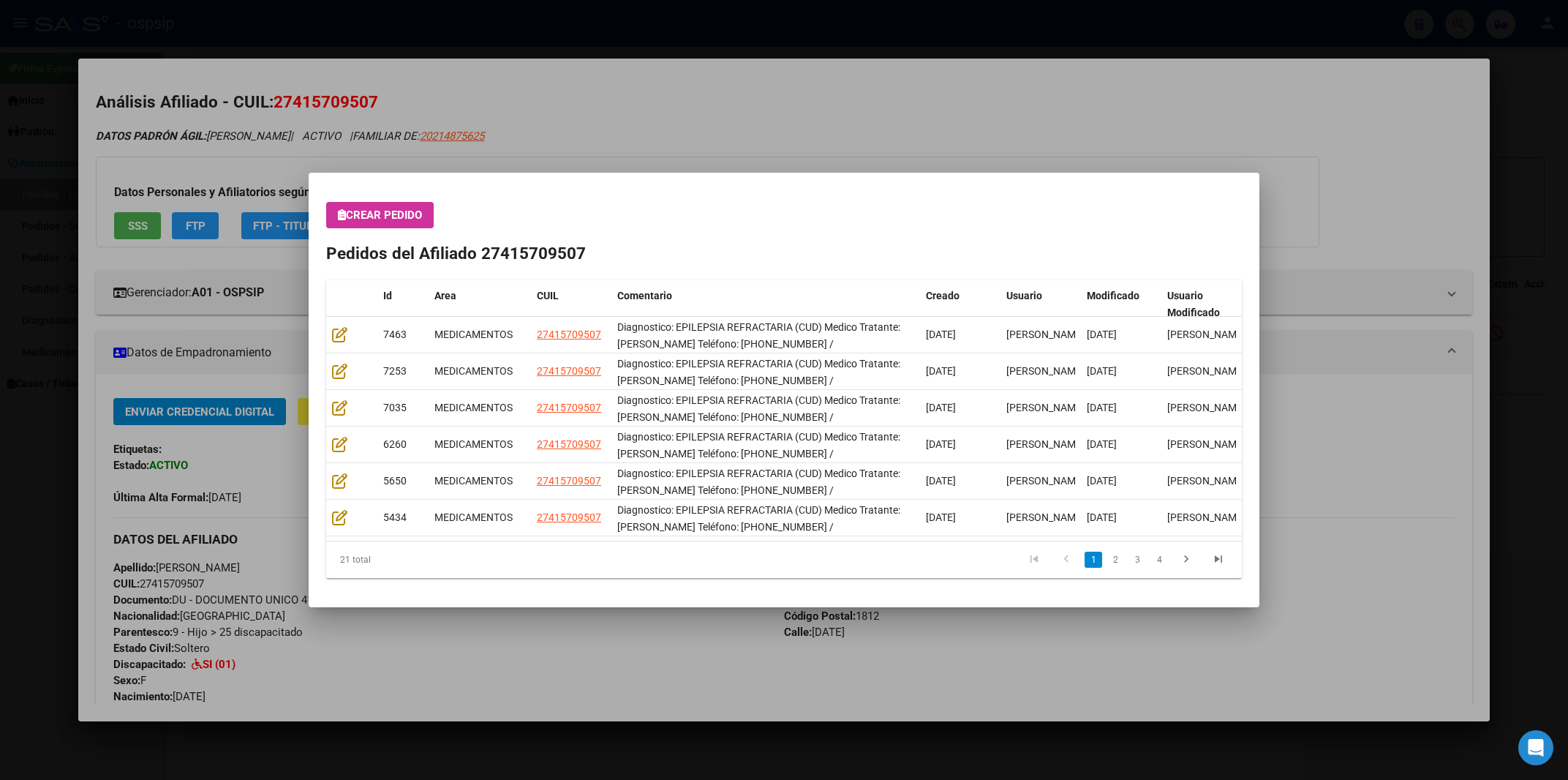
click at [779, 236] on div "Crear Pedido Pedidos del Afiliado 27415709507 Id Area CUIL Comentario Creado Us…" at bounding box center [784, 390] width 916 height 377
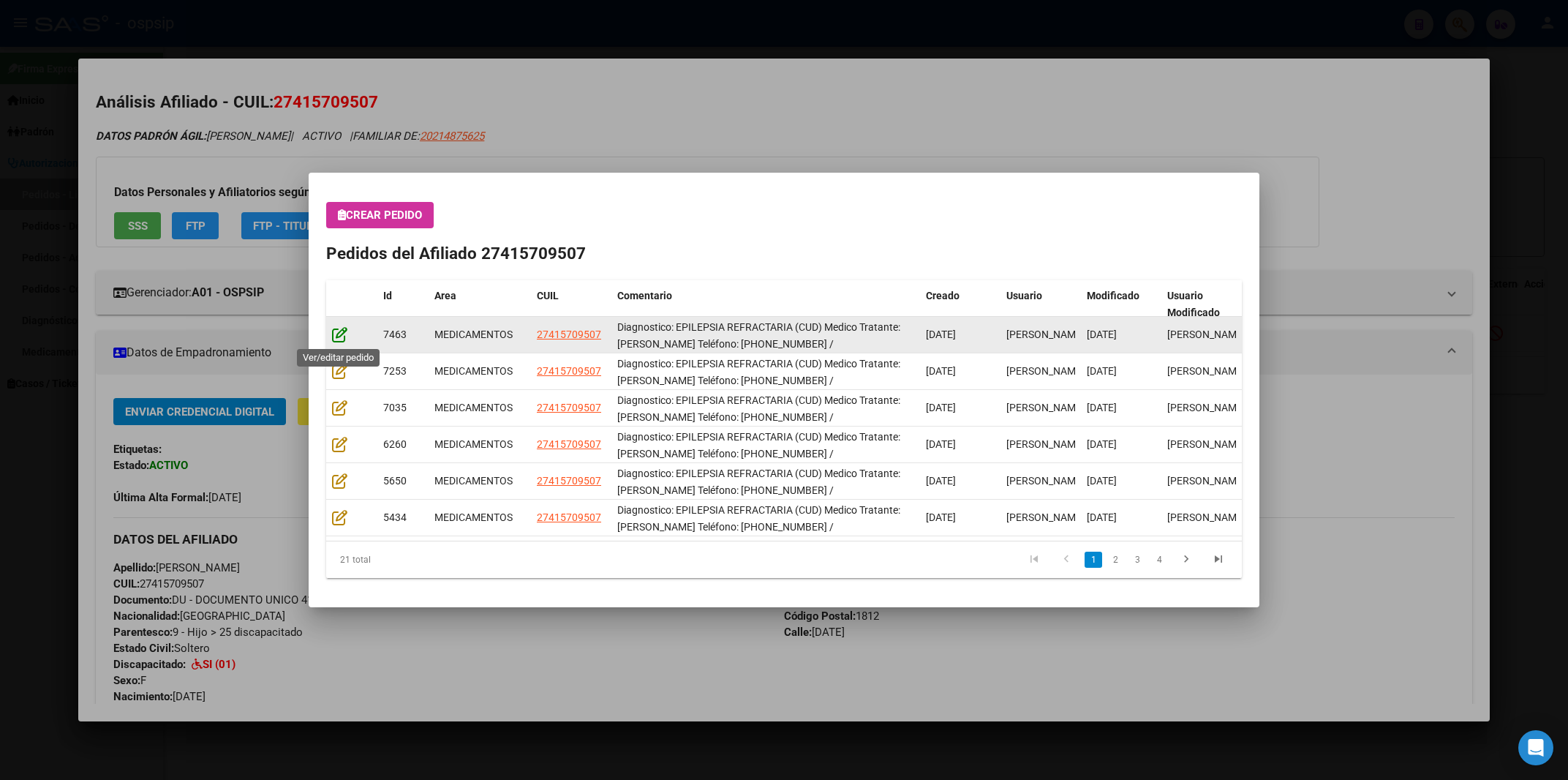
click at [336, 332] on icon at bounding box center [339, 335] width 16 height 16
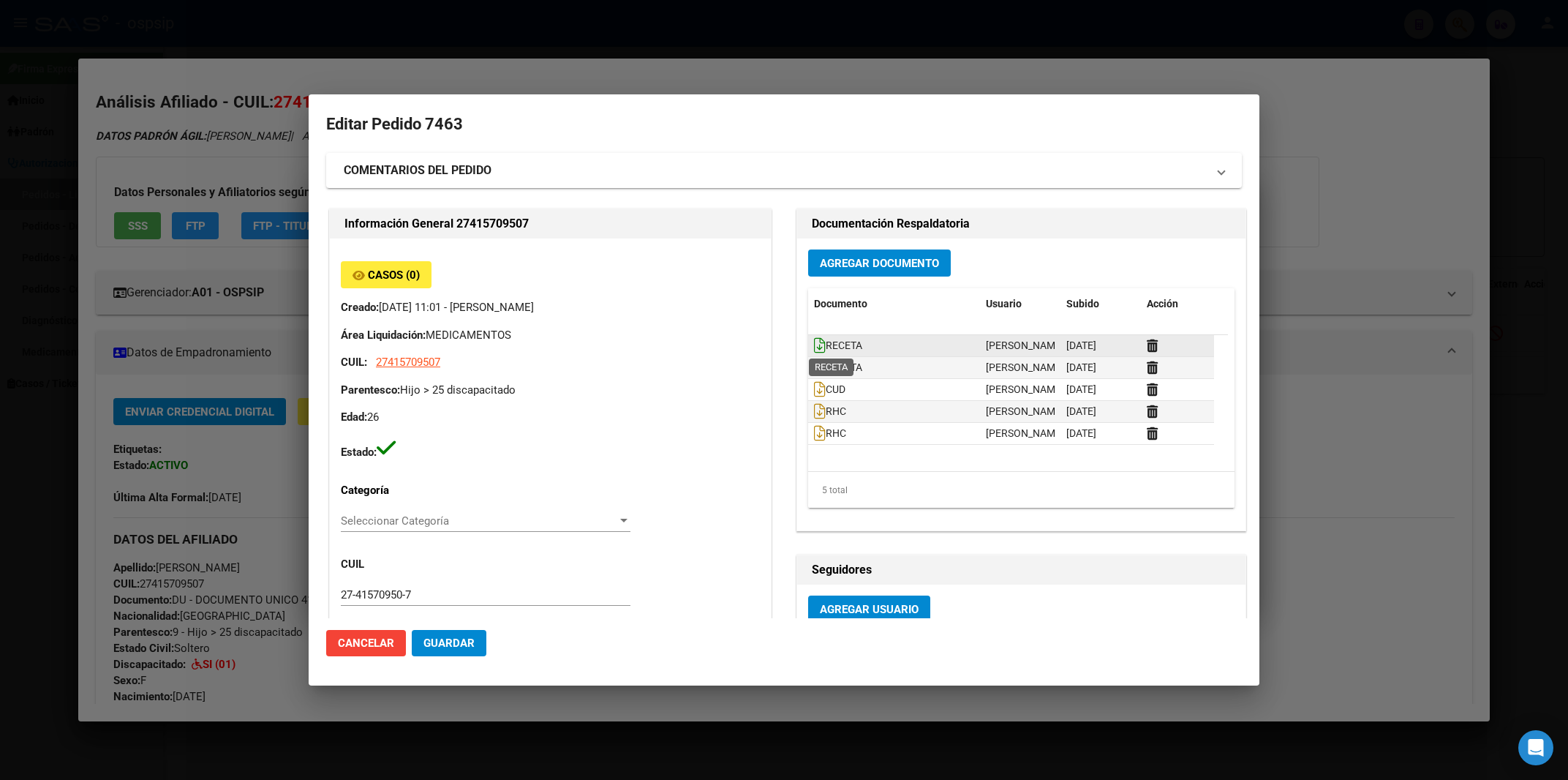
click at [814, 346] on icon at bounding box center [819, 346] width 12 height 16
click at [814, 375] on icon at bounding box center [819, 368] width 12 height 16
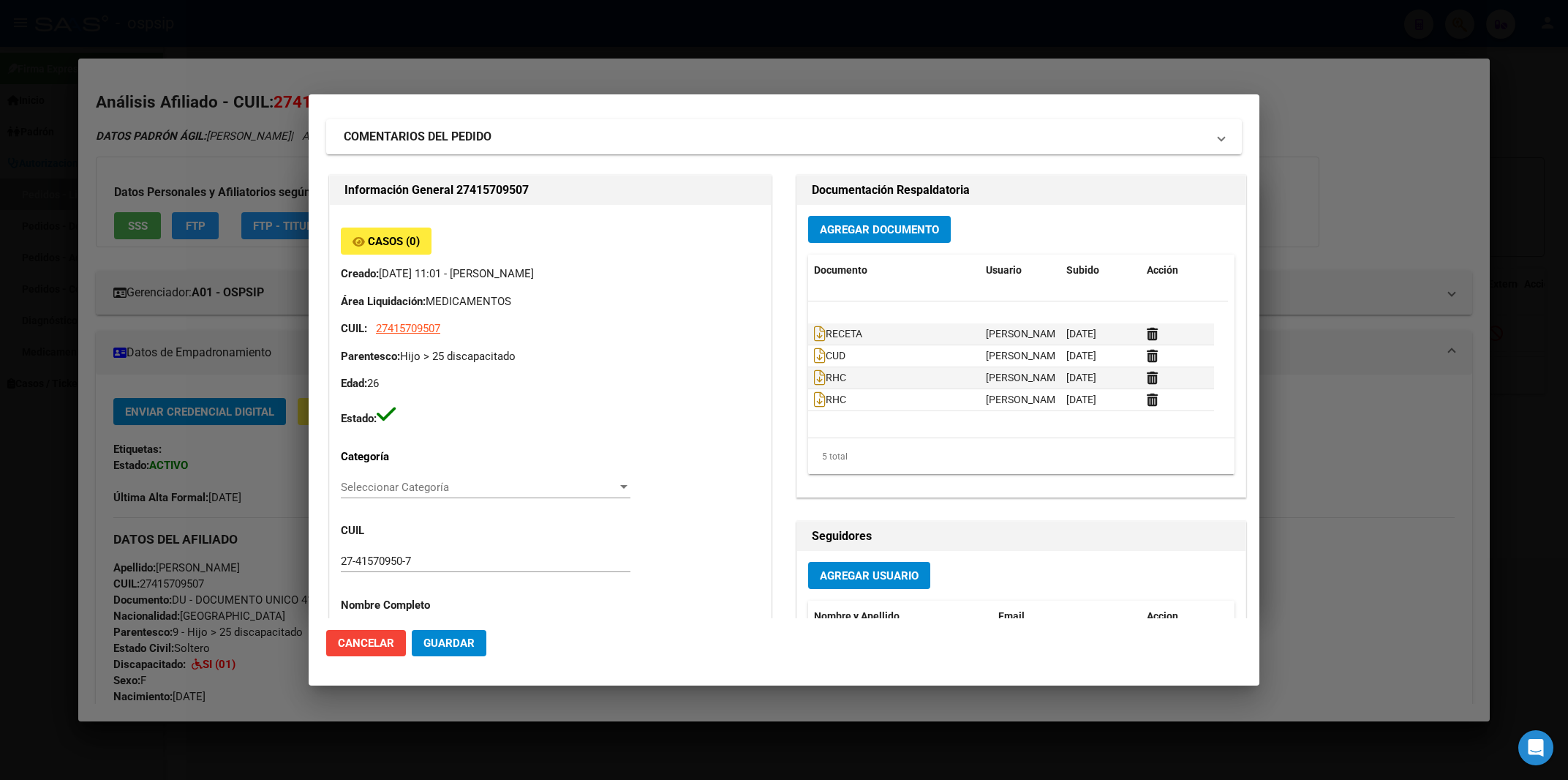
scroll to position [0, 0]
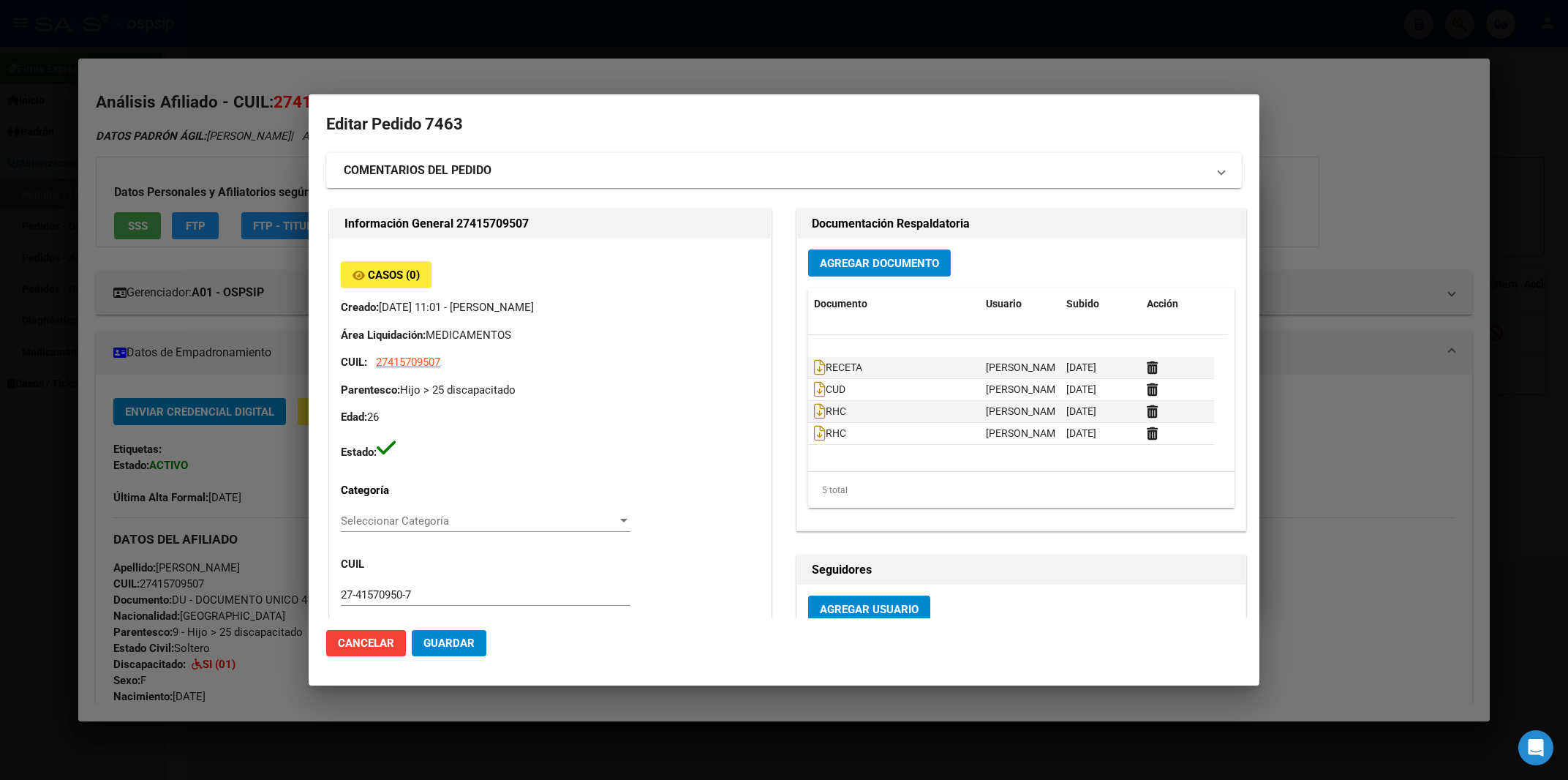
click at [690, 121] on h2 "Editar Pedido 7463" at bounding box center [784, 125] width 916 height 27
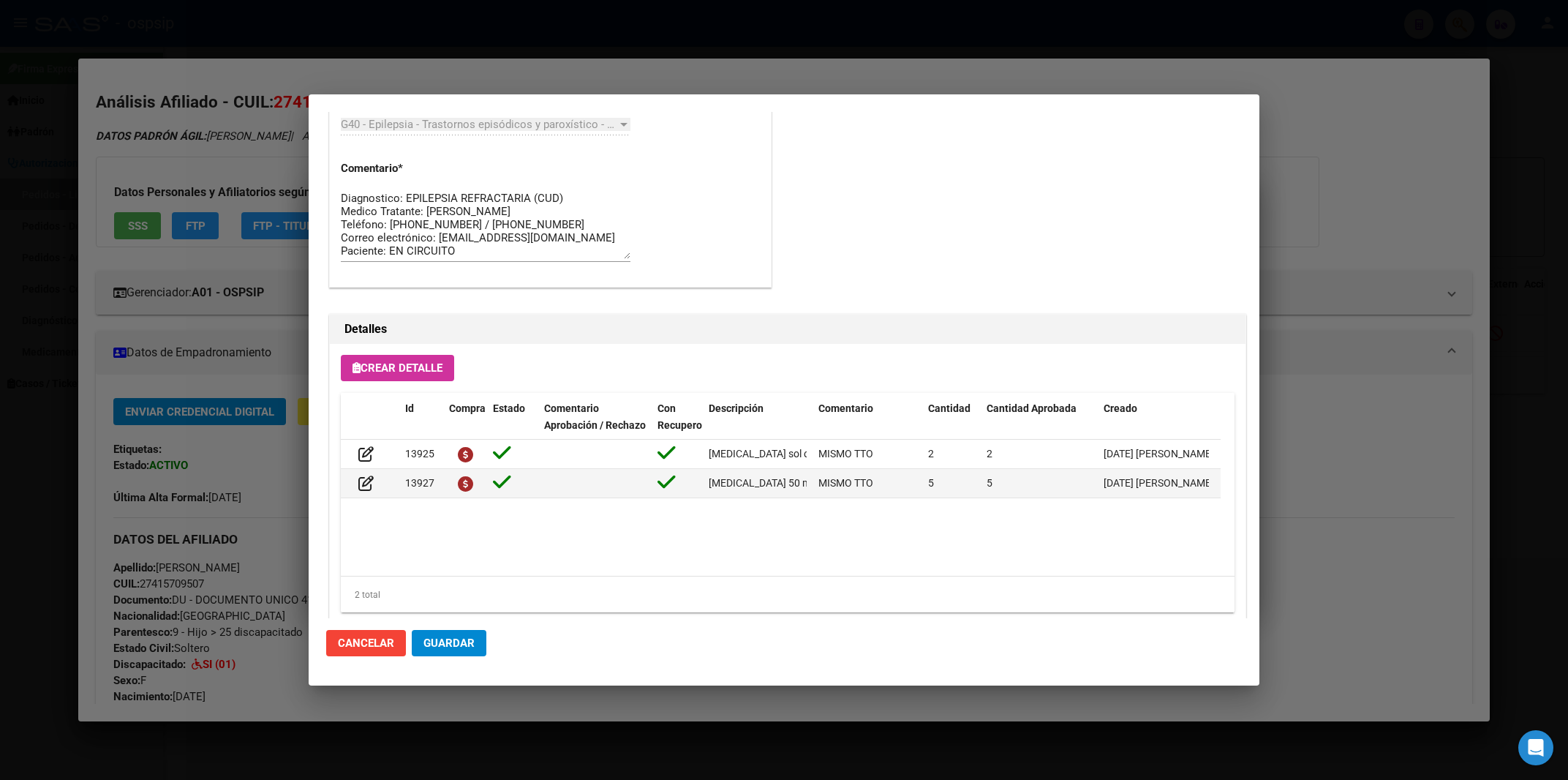
scroll to position [881, 0]
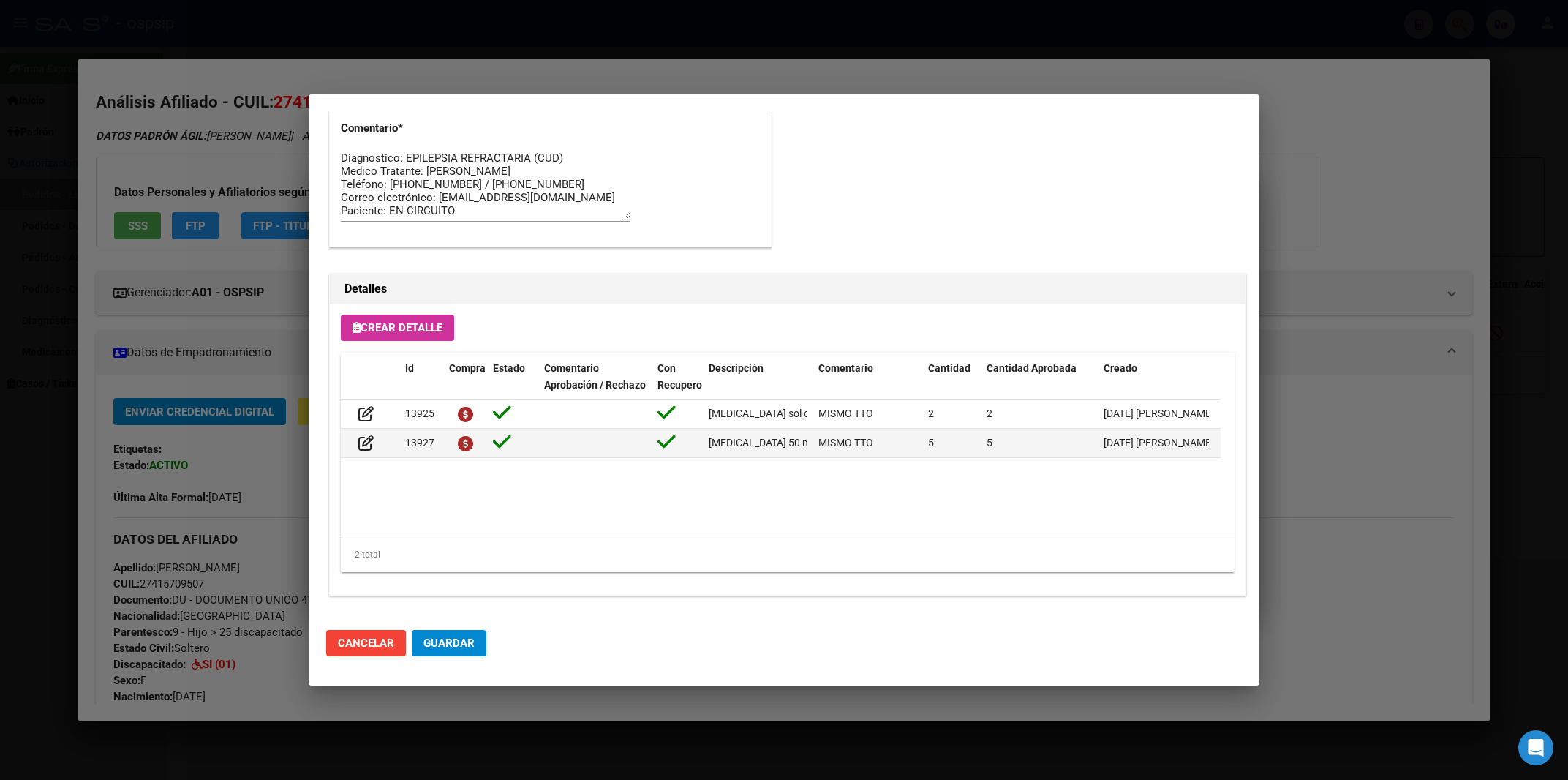
click at [618, 555] on div "2 total" at bounding box center [787, 555] width 894 height 37
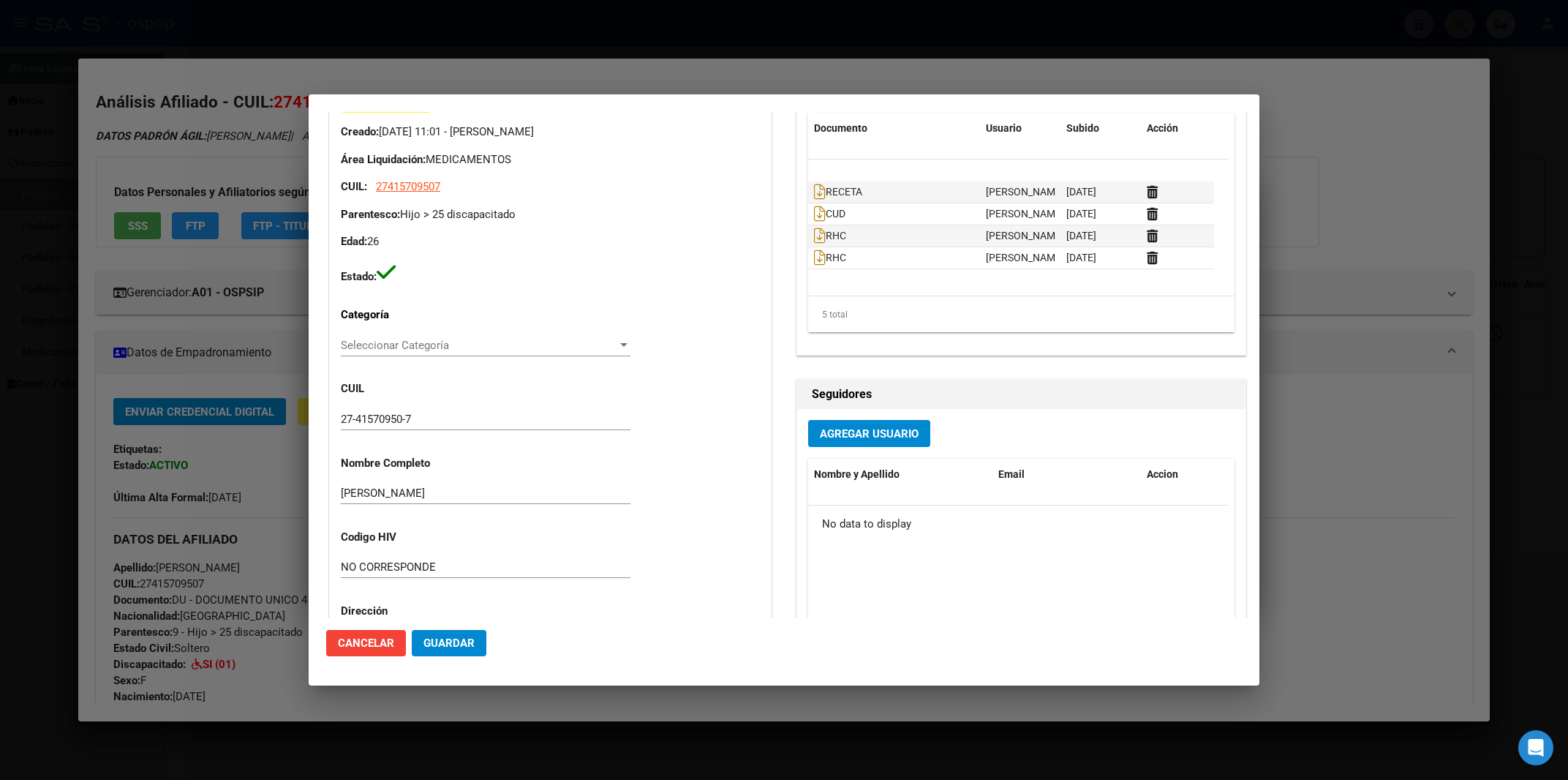
scroll to position [0, 0]
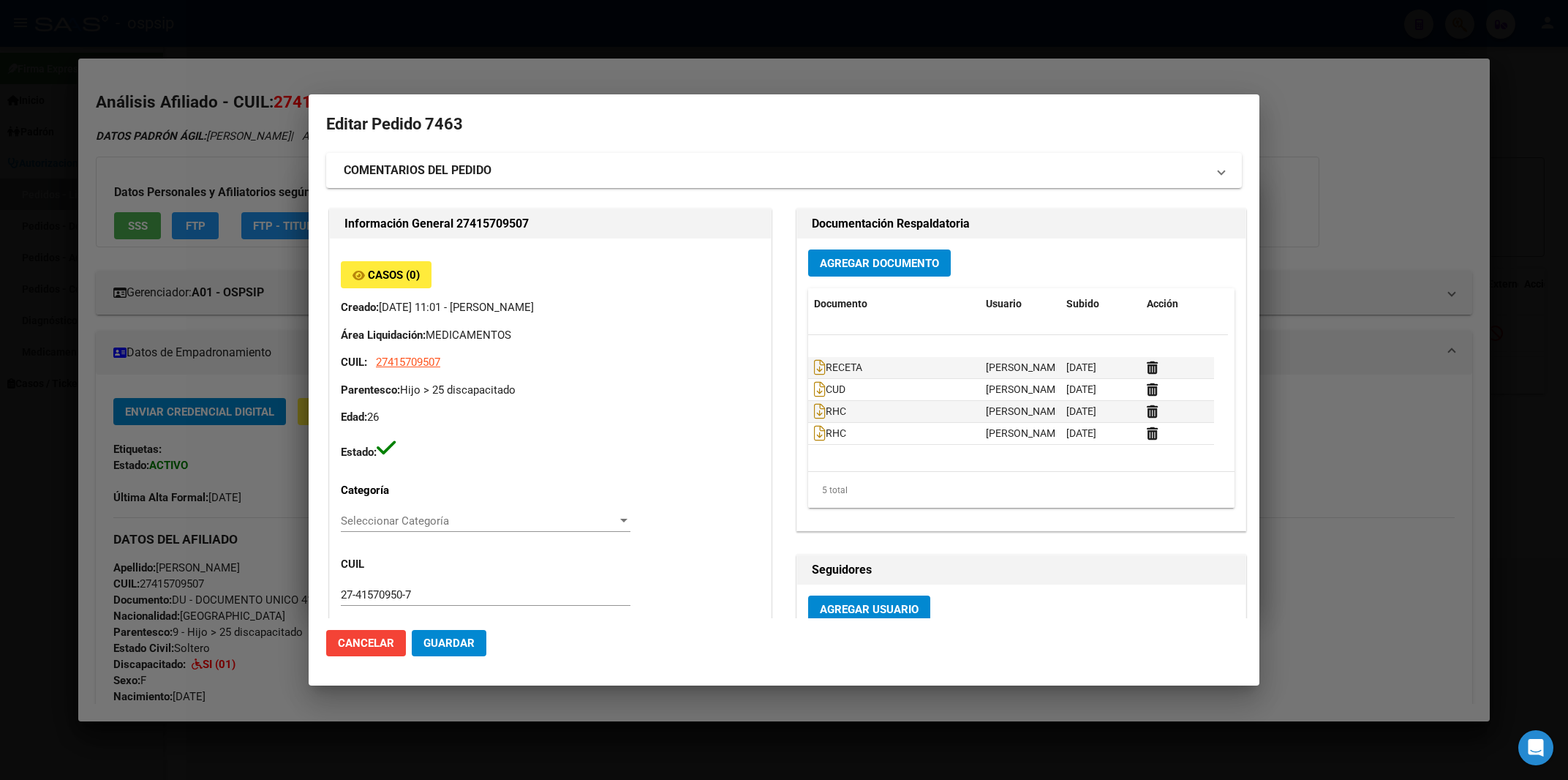
click at [652, 65] on div at bounding box center [784, 390] width 1568 height 780
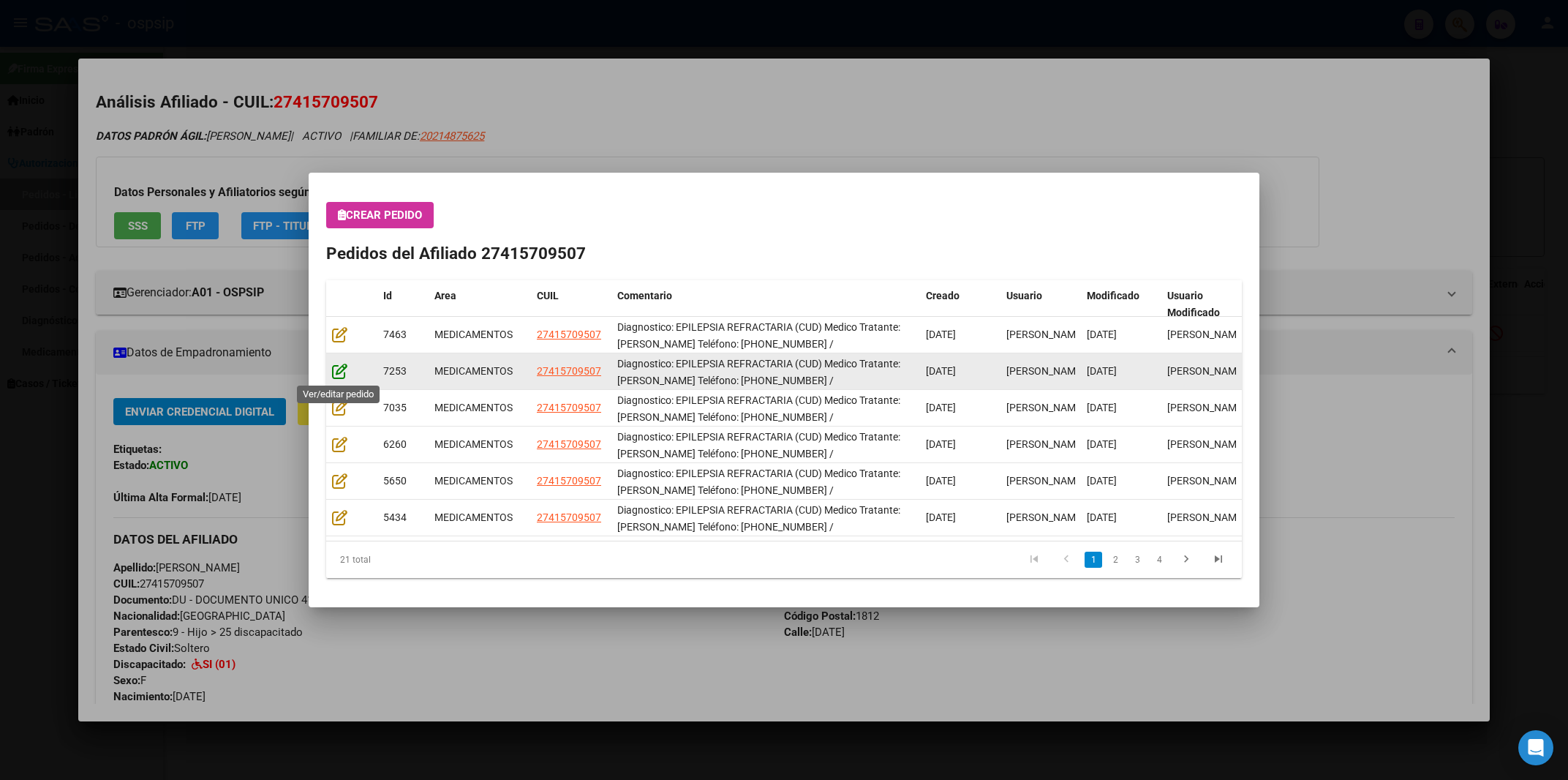
click at [343, 366] on icon at bounding box center [339, 371] width 16 height 16
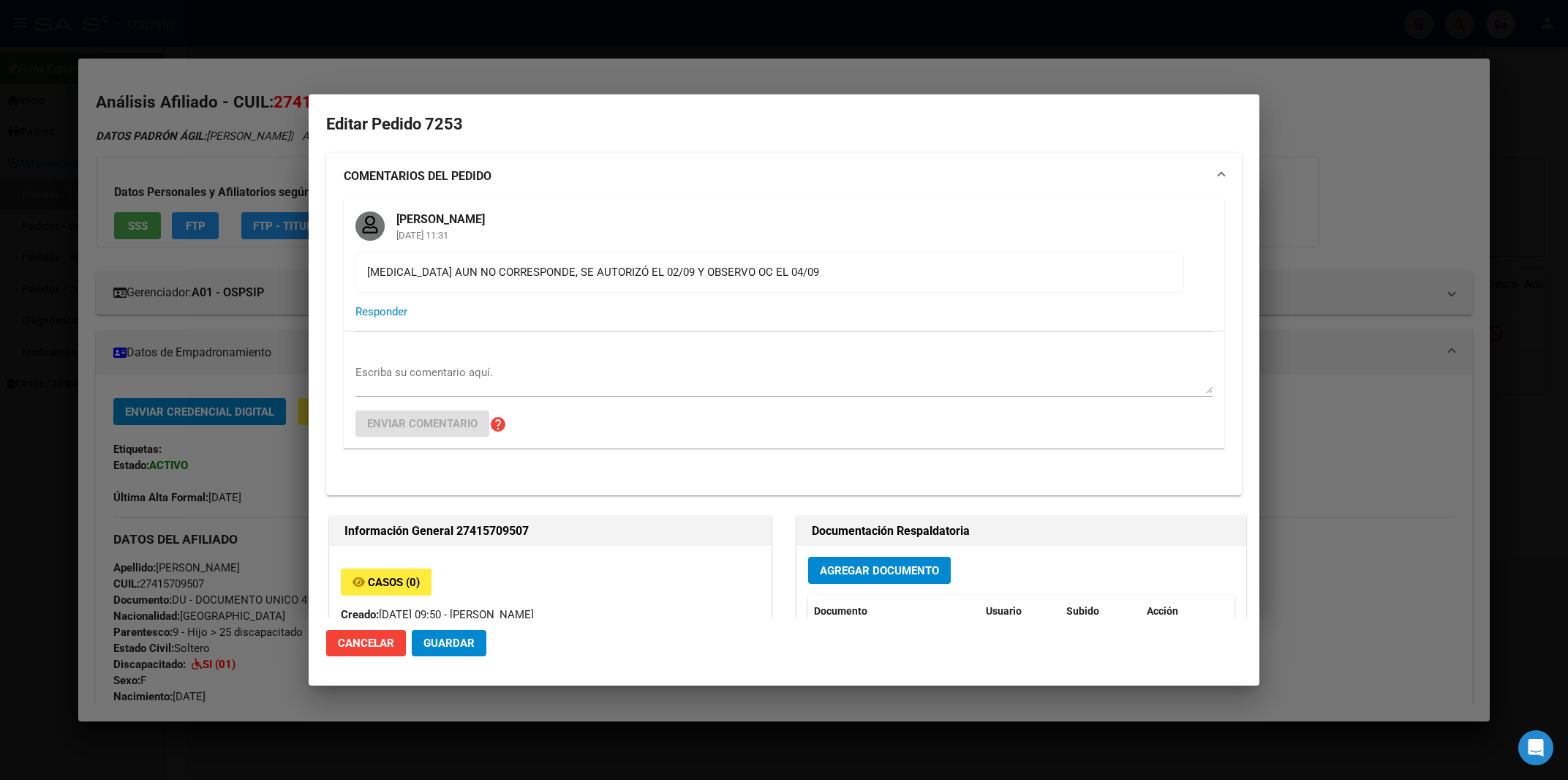
type input "[GEOGRAPHIC_DATA], [PERSON_NAME], [DATE]"
click at [1318, 148] on div at bounding box center [784, 390] width 1568 height 780
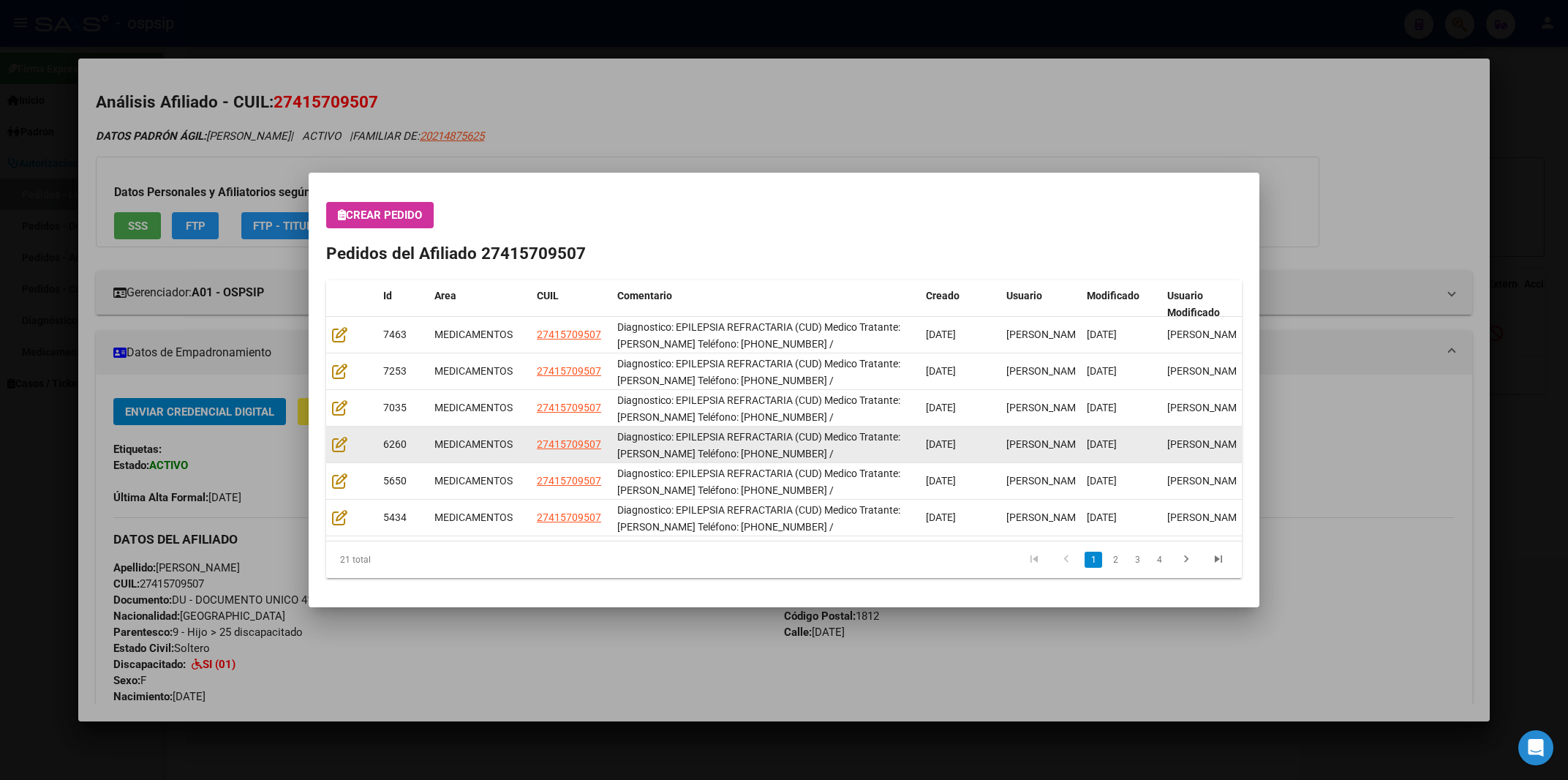
click at [947, 446] on span "[DATE]" at bounding box center [940, 444] width 30 height 12
click at [338, 441] on icon at bounding box center [339, 445] width 16 height 16
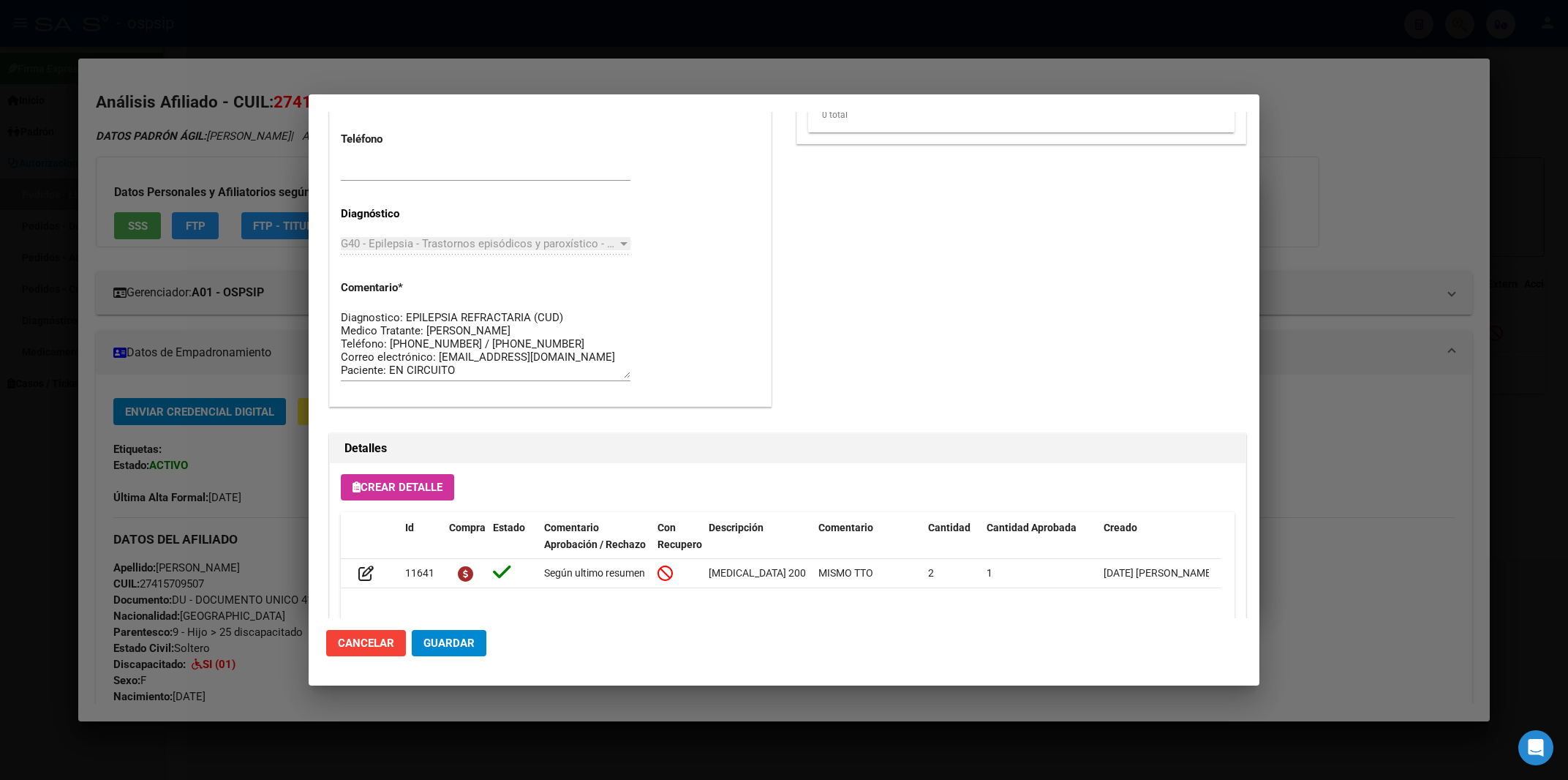
scroll to position [1336, 0]
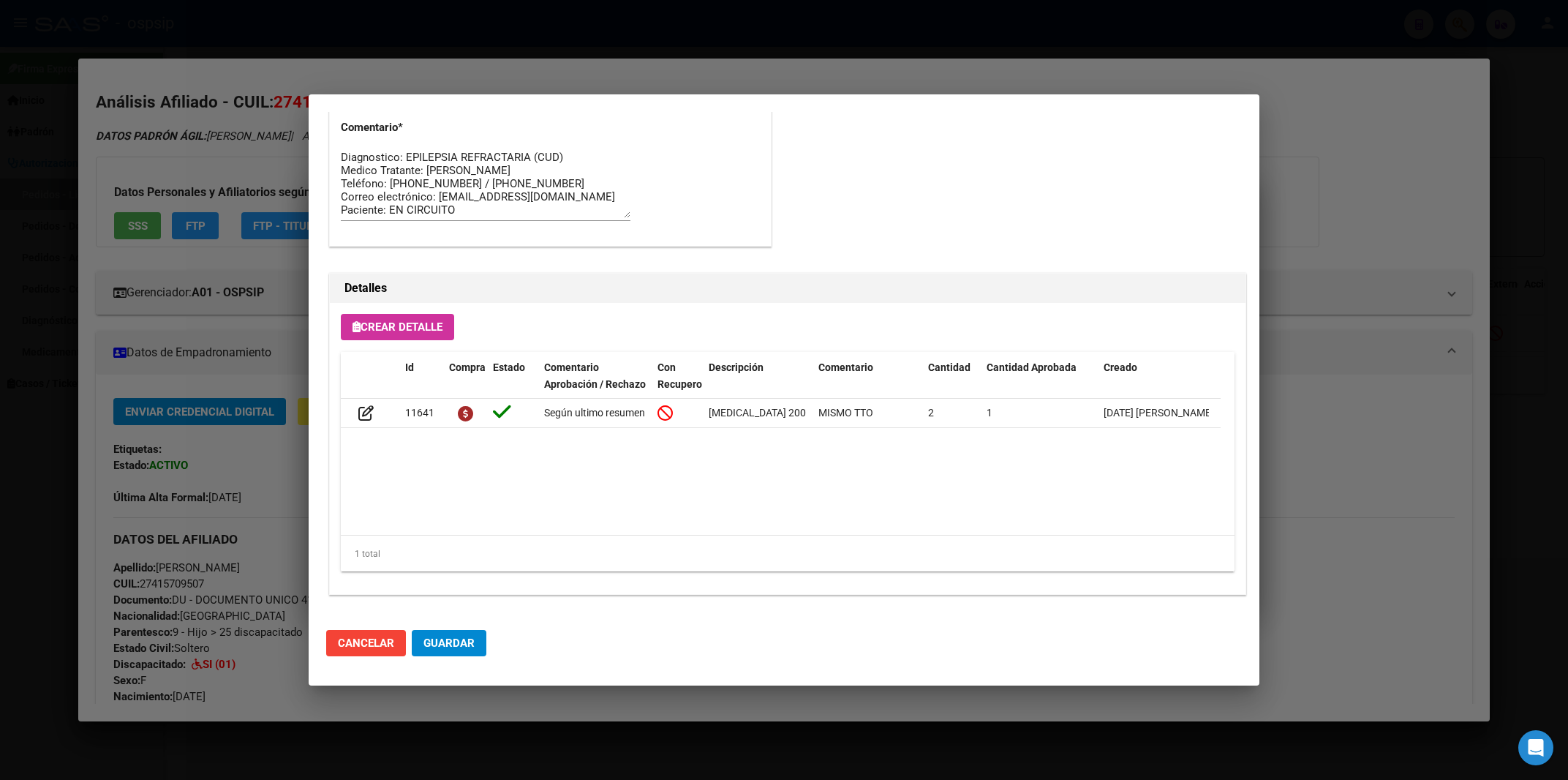
click at [1350, 180] on div at bounding box center [784, 390] width 1568 height 780
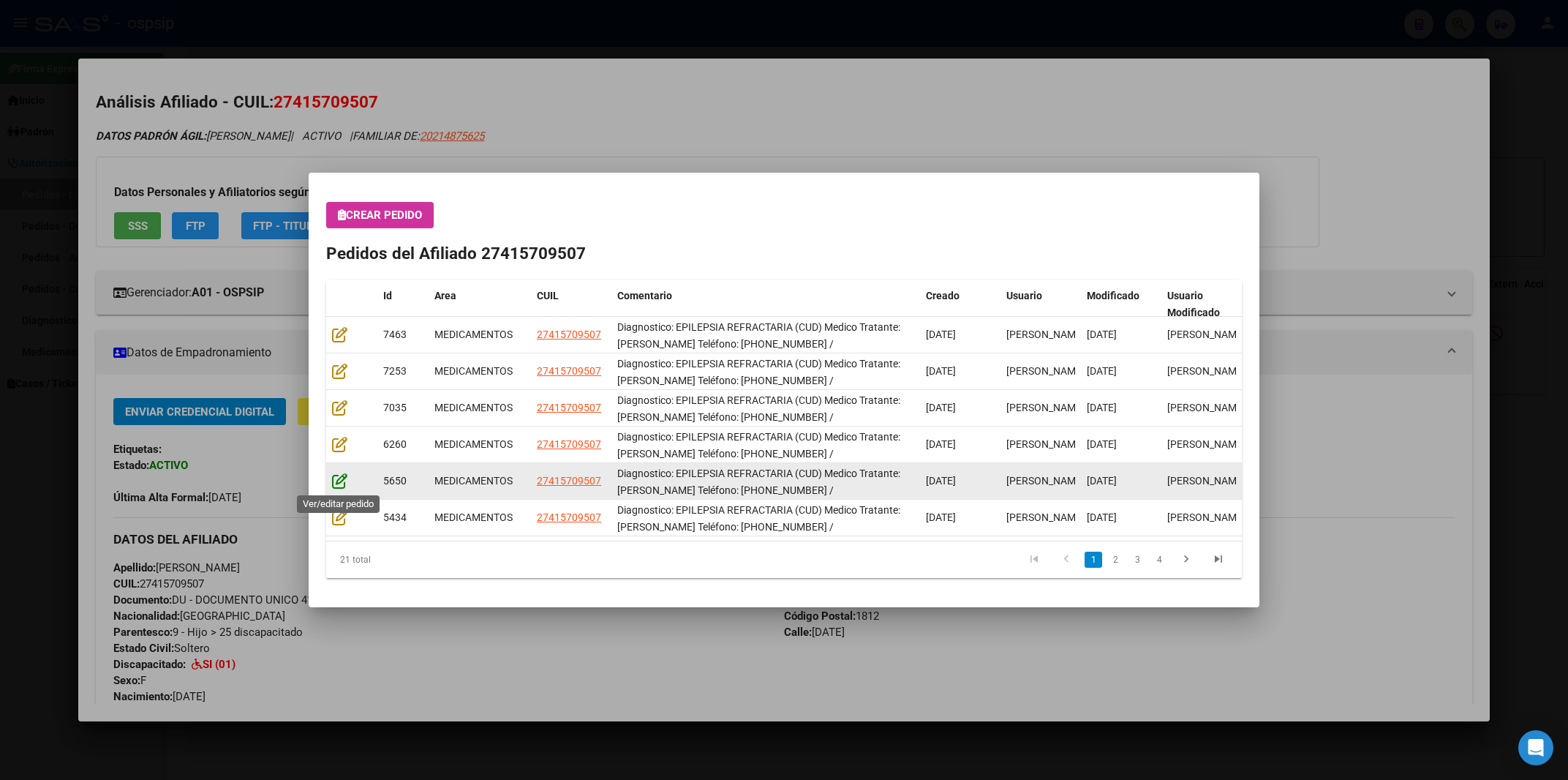
click at [343, 478] on icon at bounding box center [339, 481] width 16 height 16
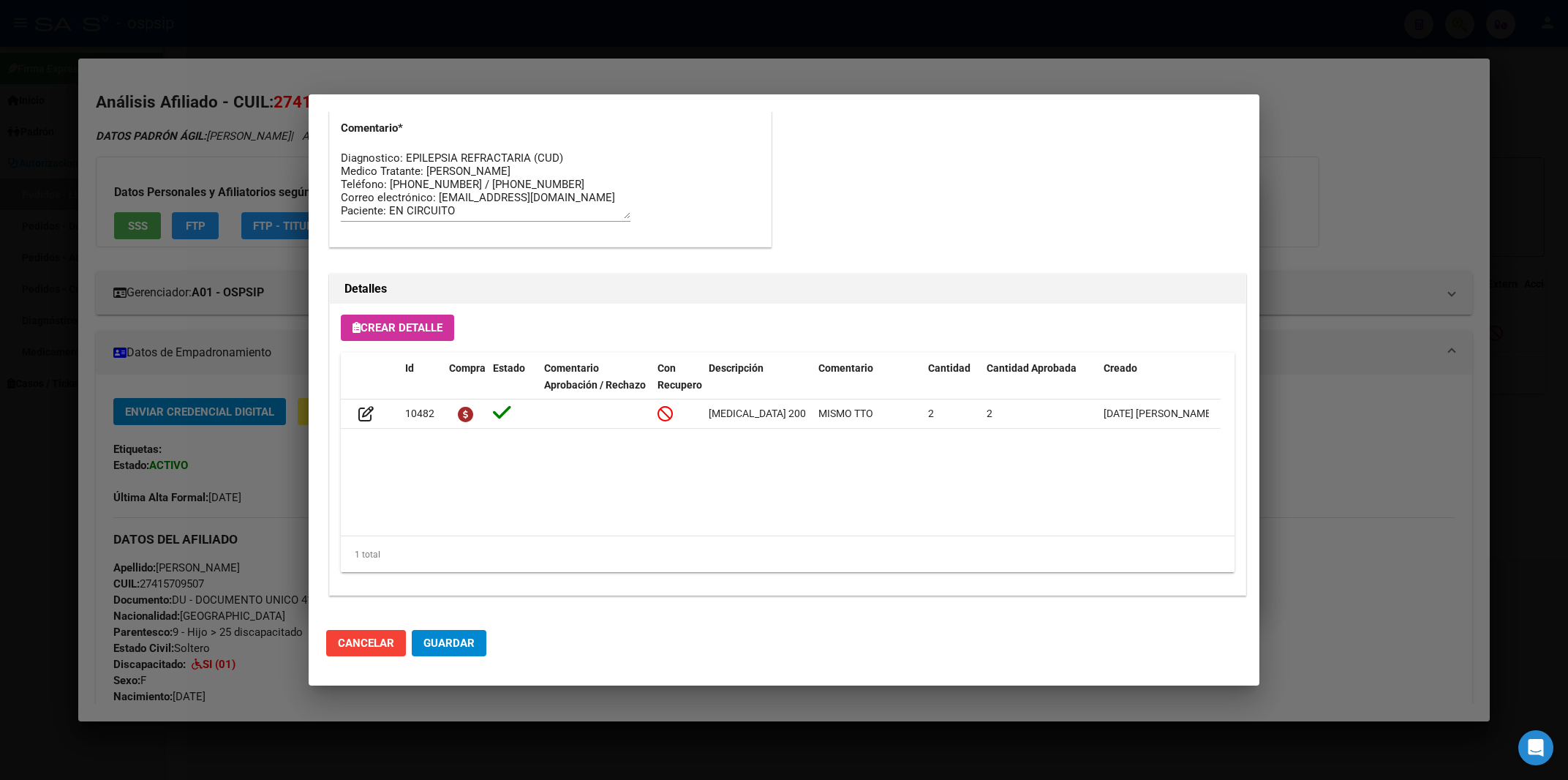
scroll to position [104, 0]
click at [1360, 170] on div at bounding box center [784, 390] width 1568 height 780
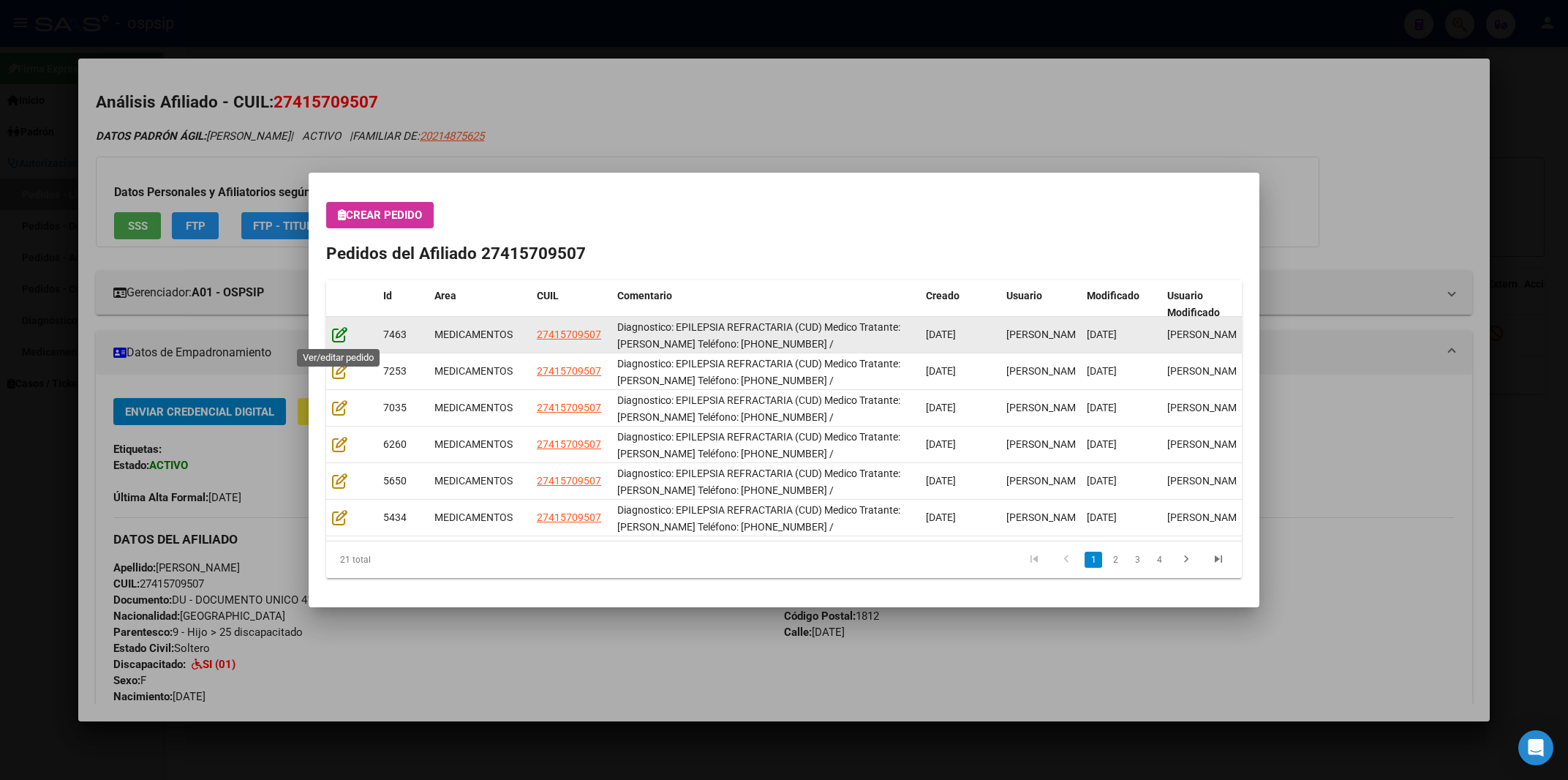
click at [342, 329] on icon at bounding box center [339, 335] width 16 height 16
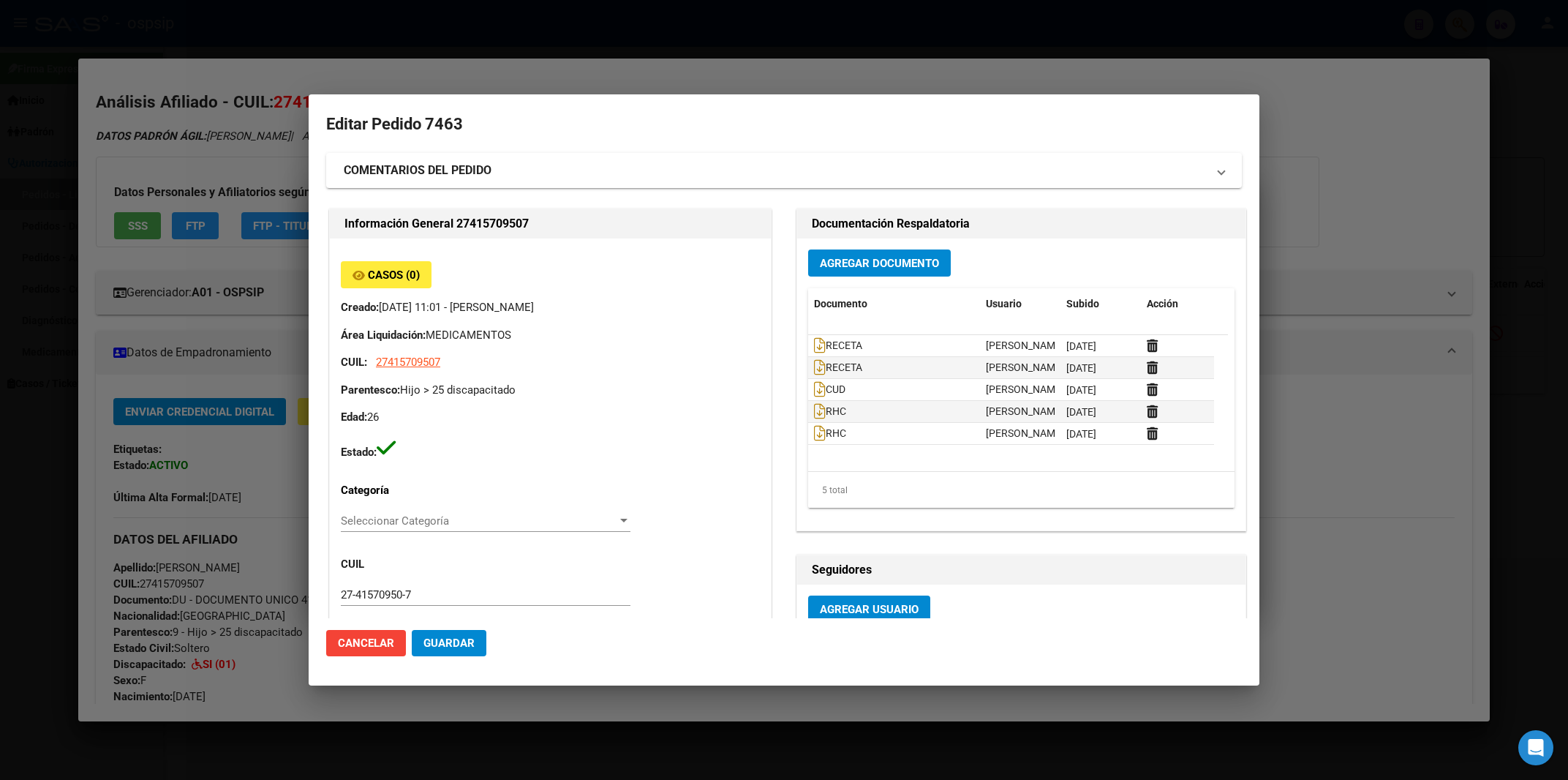
click at [1328, 115] on div at bounding box center [784, 390] width 1568 height 780
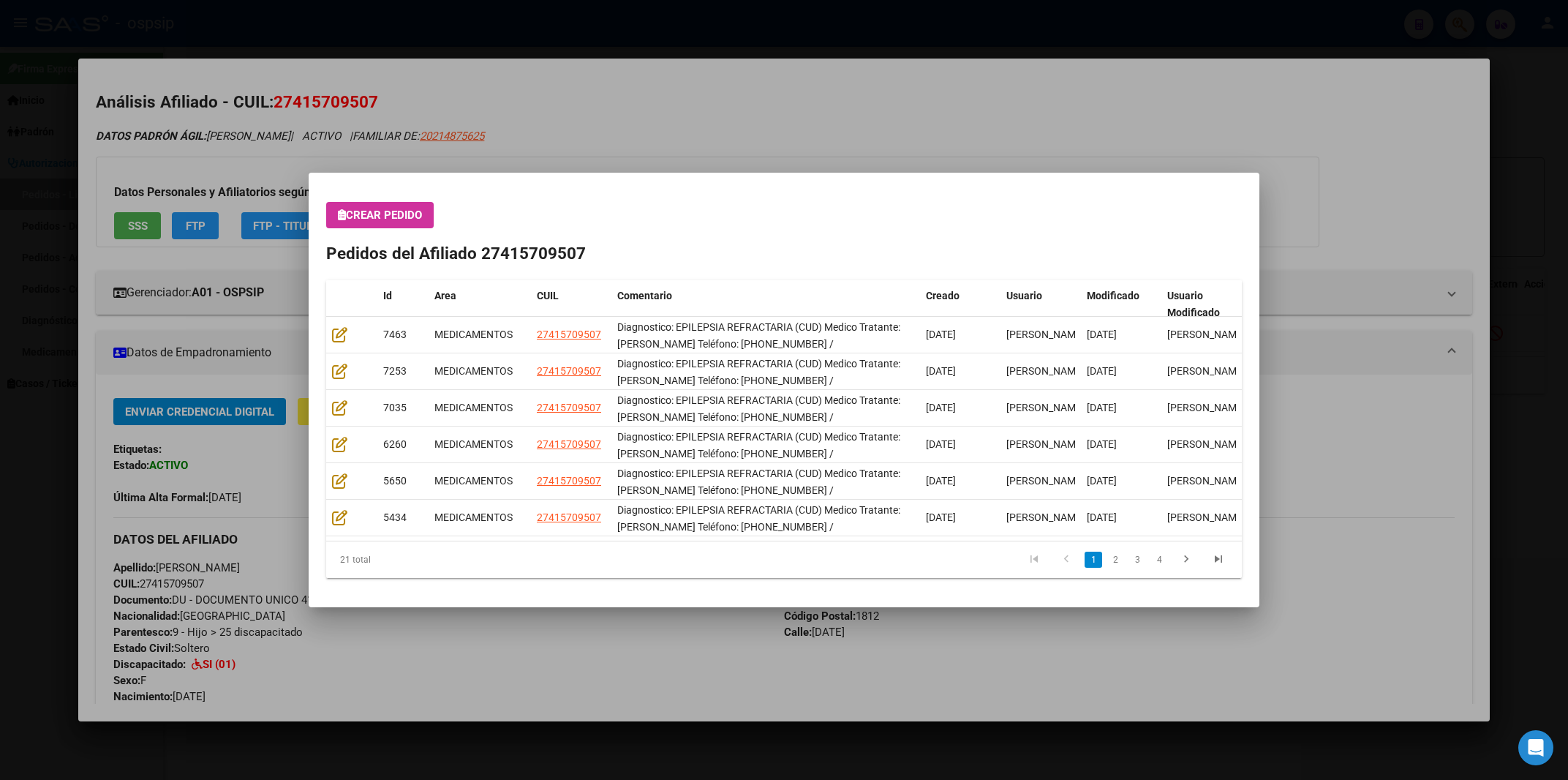
click at [923, 112] on div at bounding box center [784, 390] width 1568 height 780
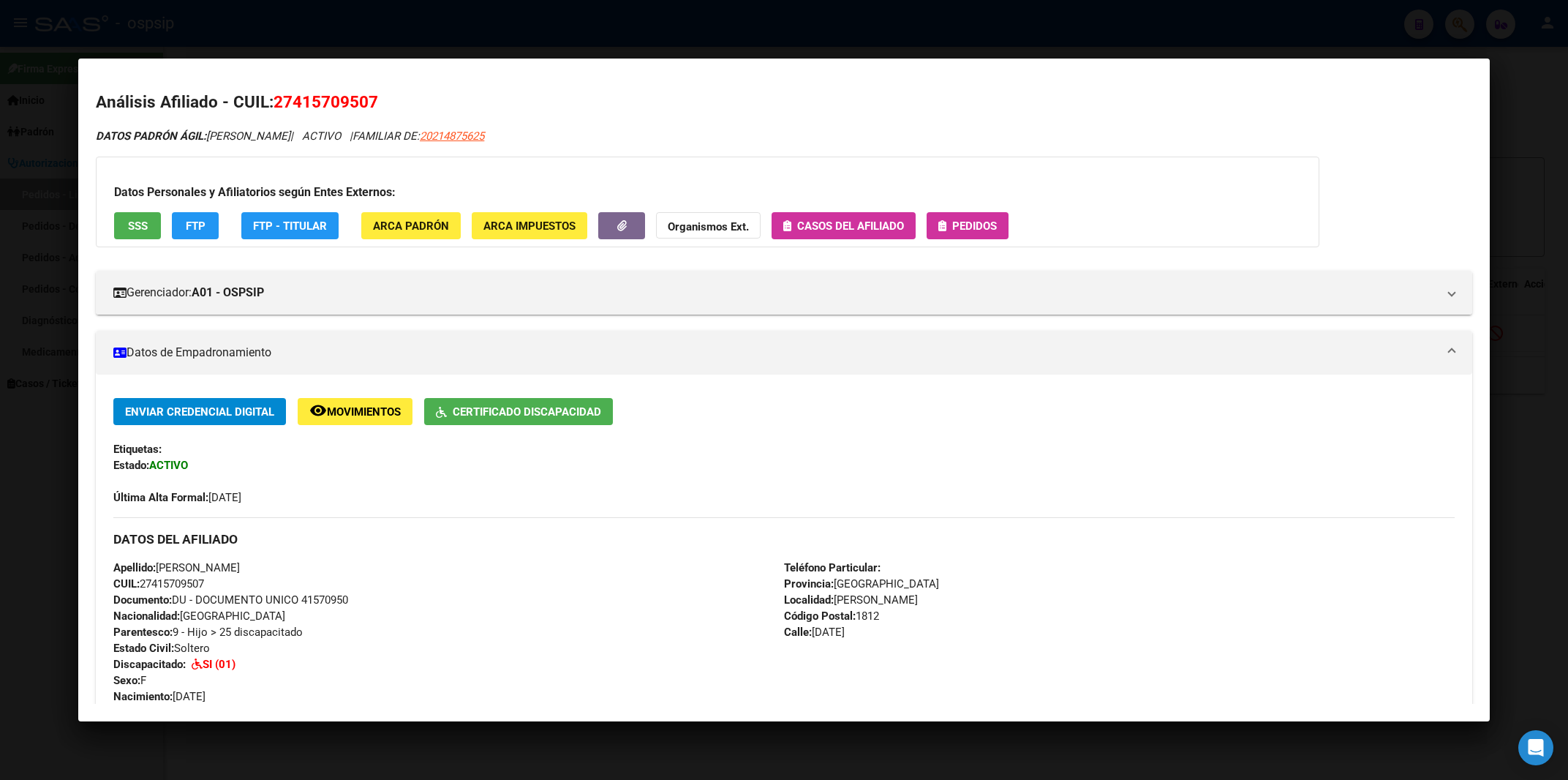
click at [1055, 16] on div at bounding box center [784, 390] width 1568 height 780
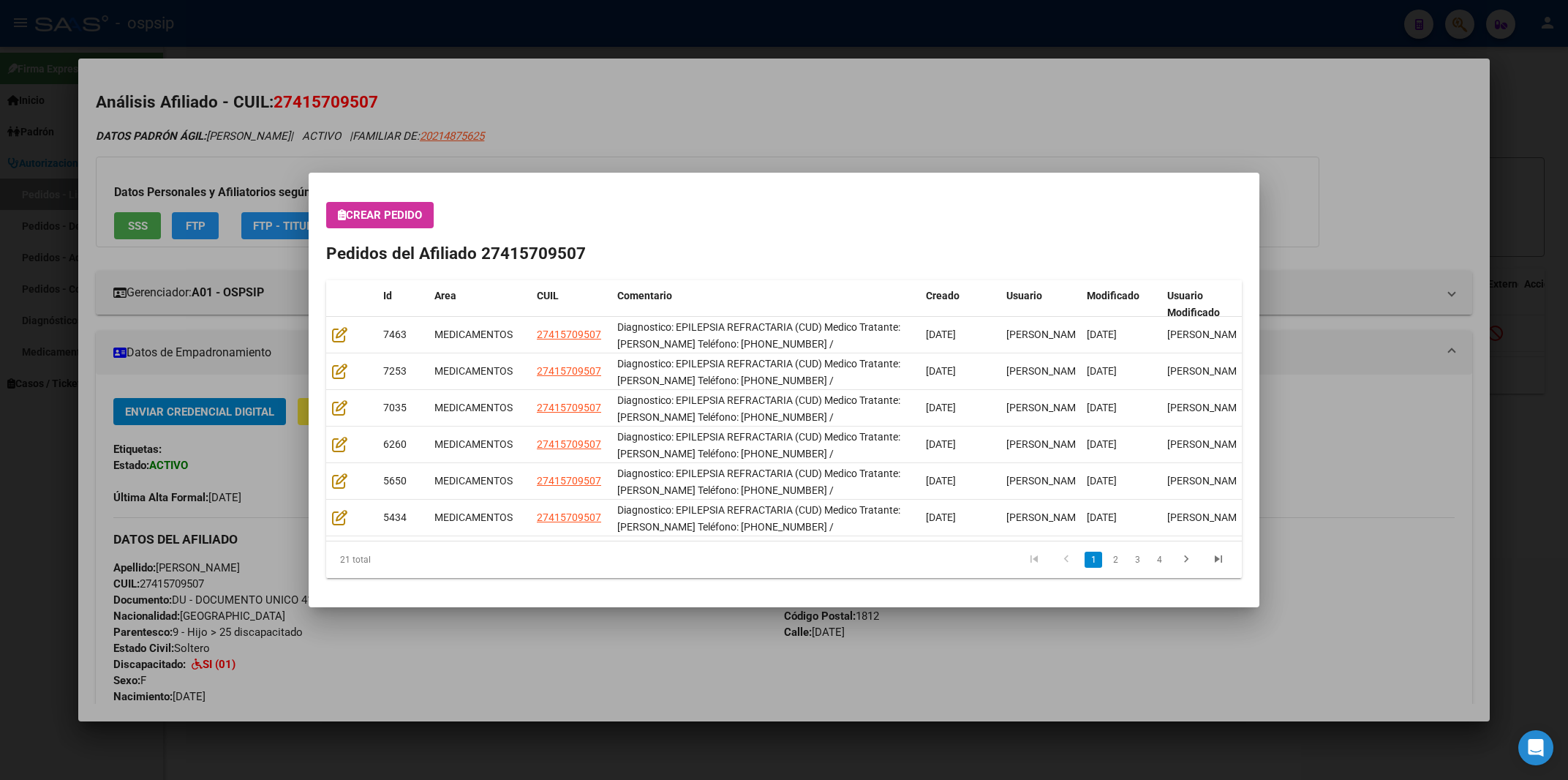
click at [1058, 16] on div at bounding box center [784, 390] width 1568 height 780
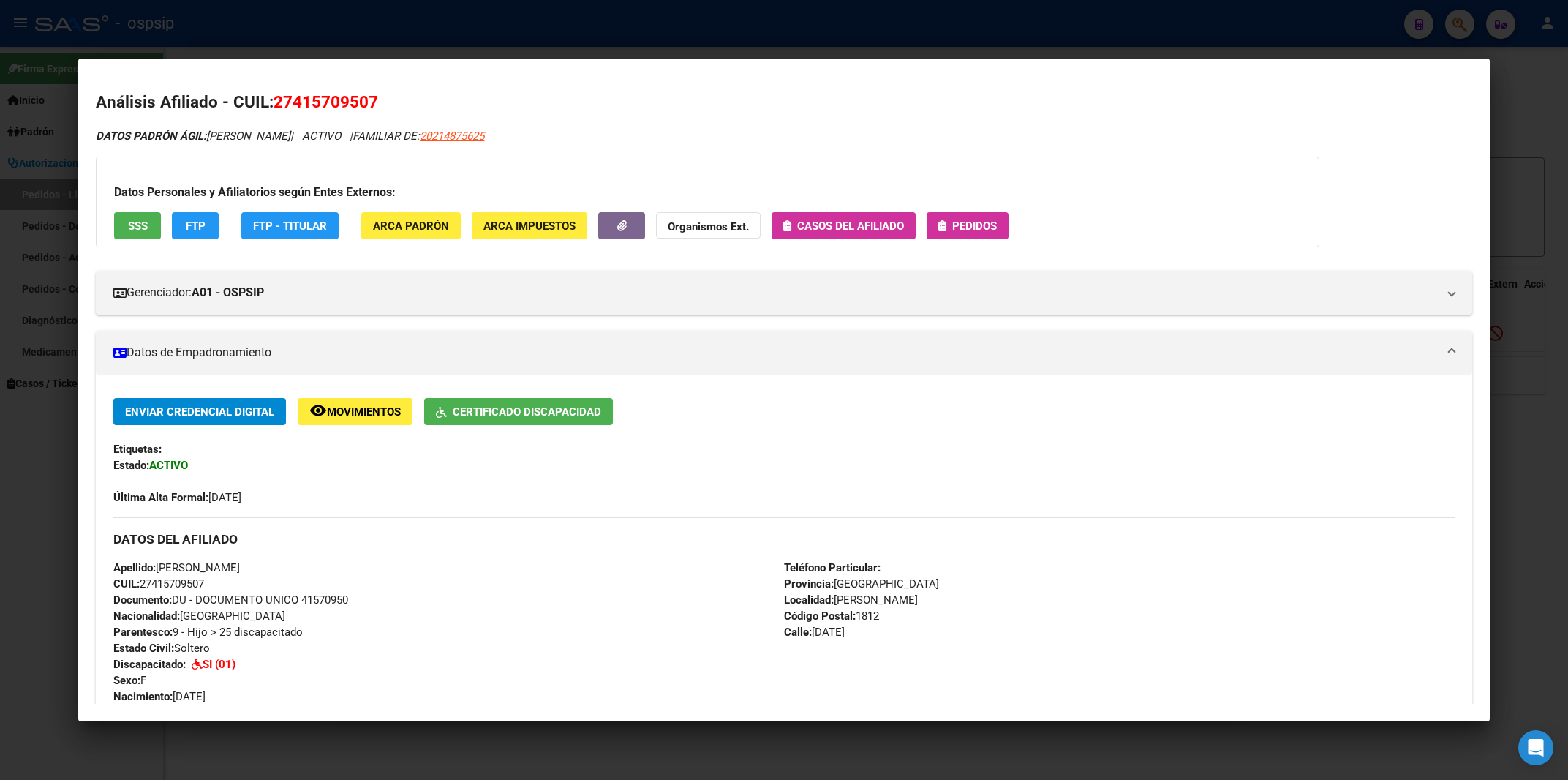
click at [1058, 16] on div at bounding box center [784, 390] width 1568 height 780
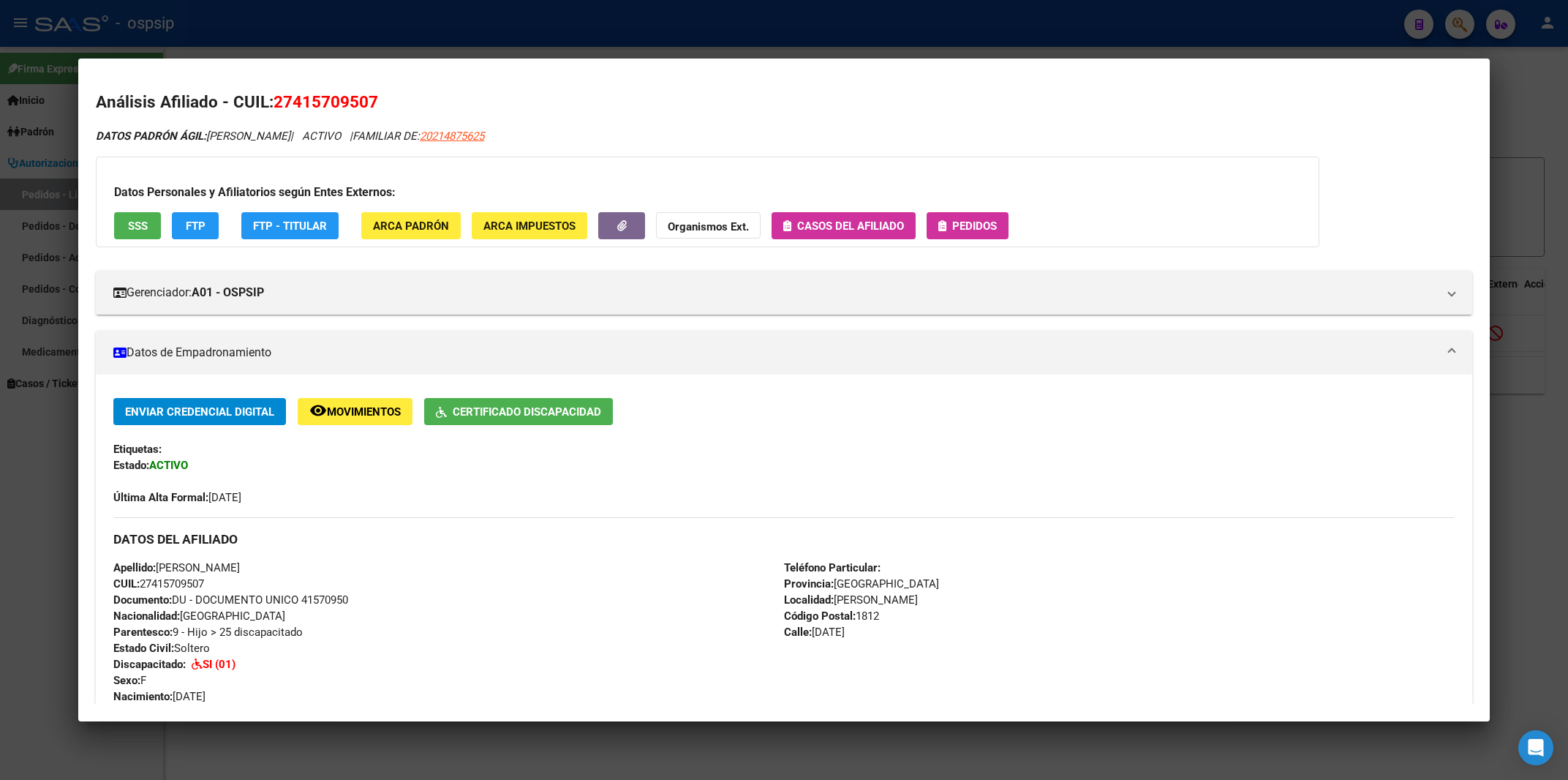
click at [1058, 16] on div at bounding box center [784, 390] width 1568 height 780
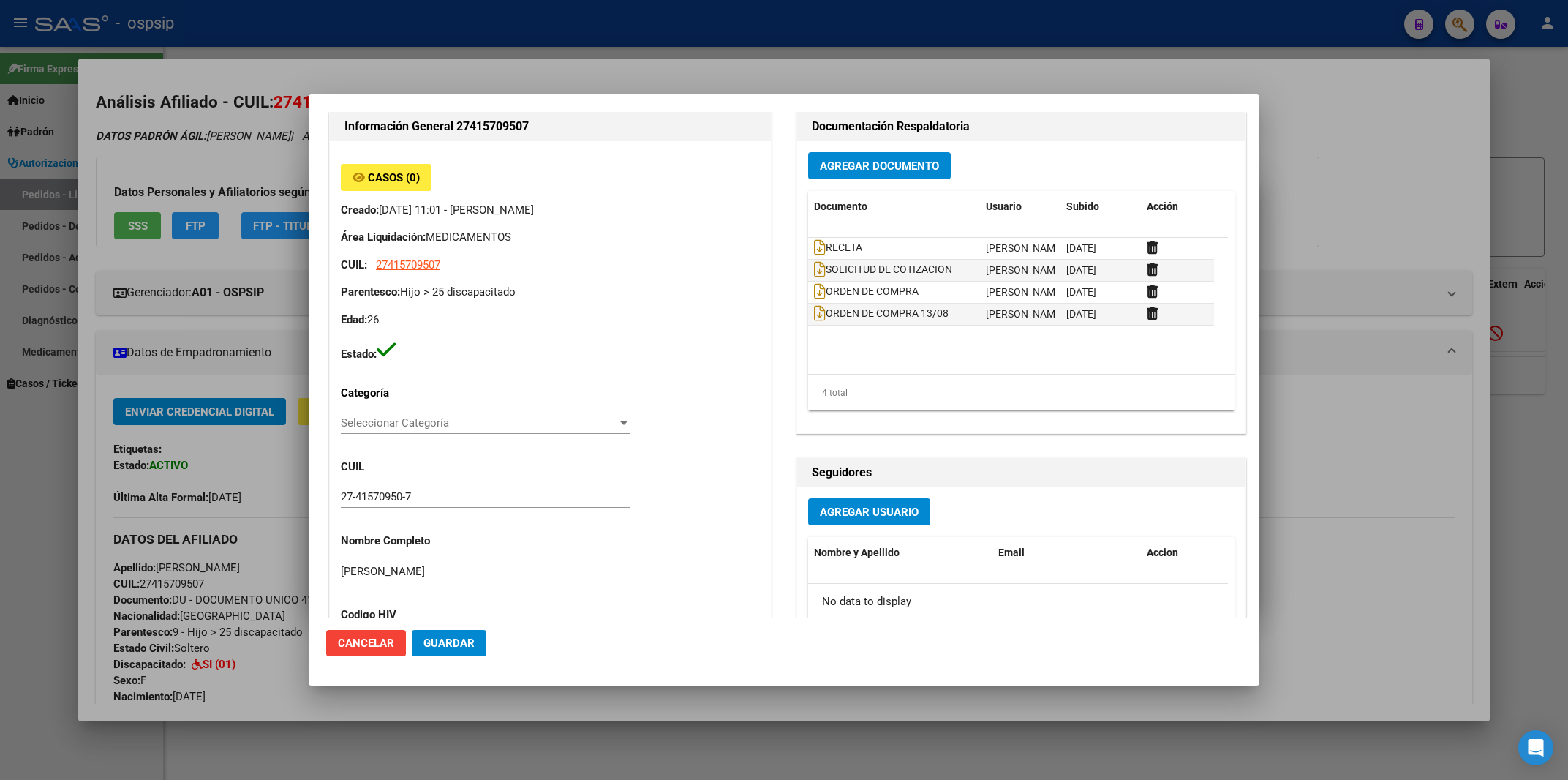
click at [1058, 16] on div at bounding box center [784, 390] width 1568 height 780
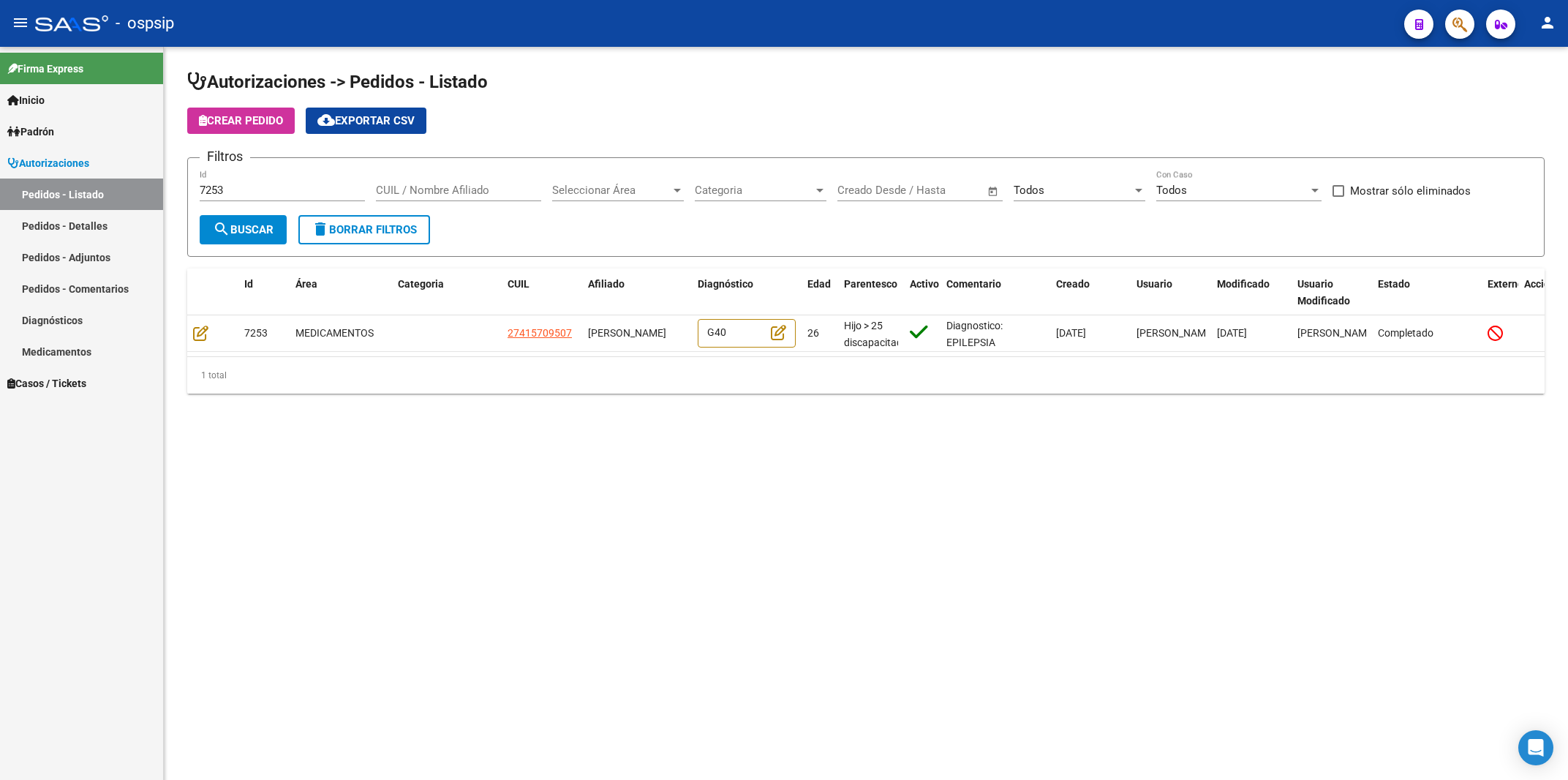
click at [1058, 16] on div "- ospsip" at bounding box center [713, 23] width 1357 height 32
